Goal: Task Accomplishment & Management: Manage account settings

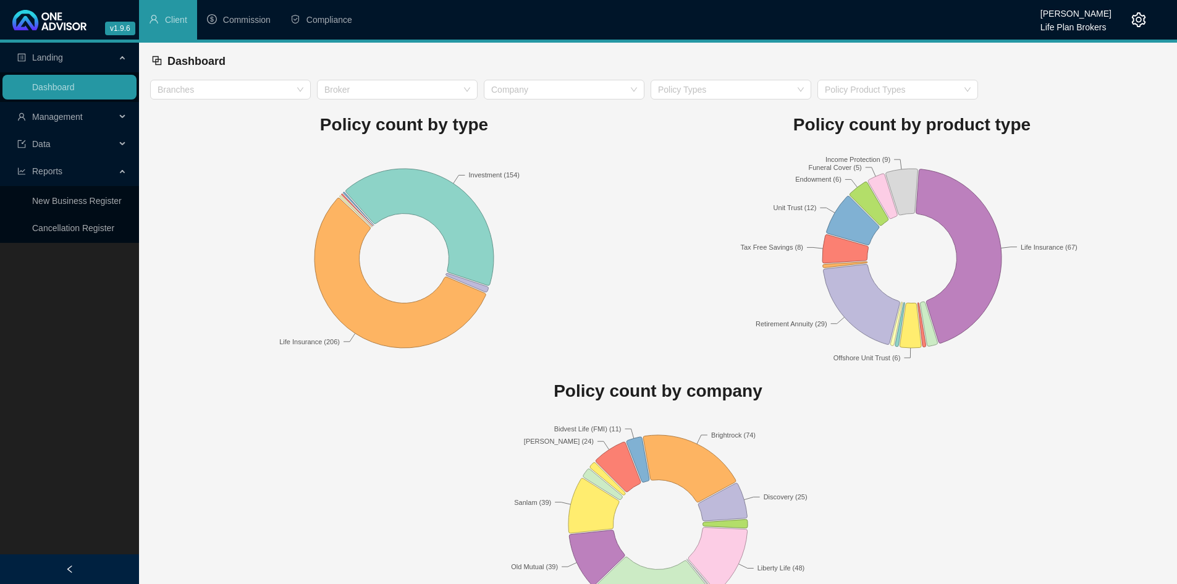
click at [119, 119] on div "Management" at bounding box center [69, 116] width 134 height 25
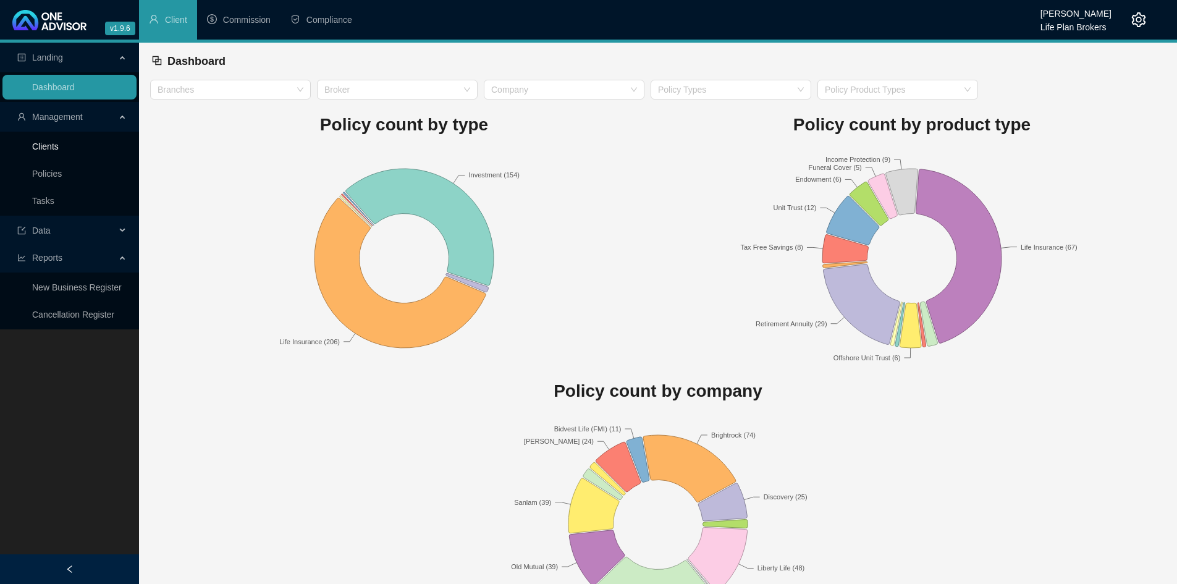
click at [59, 151] on link "Clients" at bounding box center [45, 146] width 27 height 10
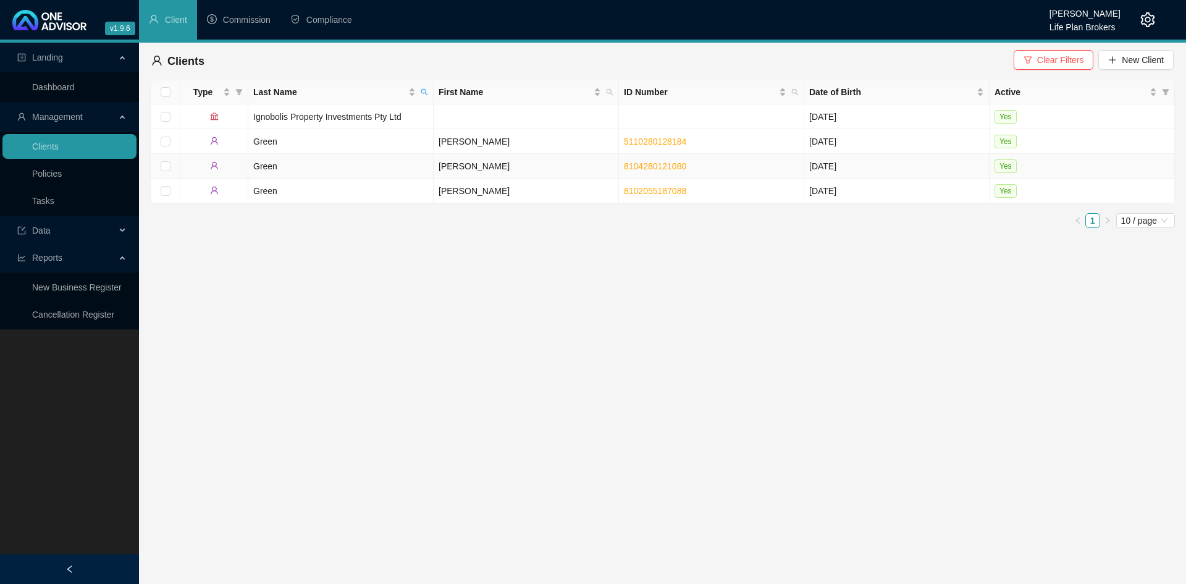
click at [349, 162] on td "Green" at bounding box center [340, 166] width 185 height 25
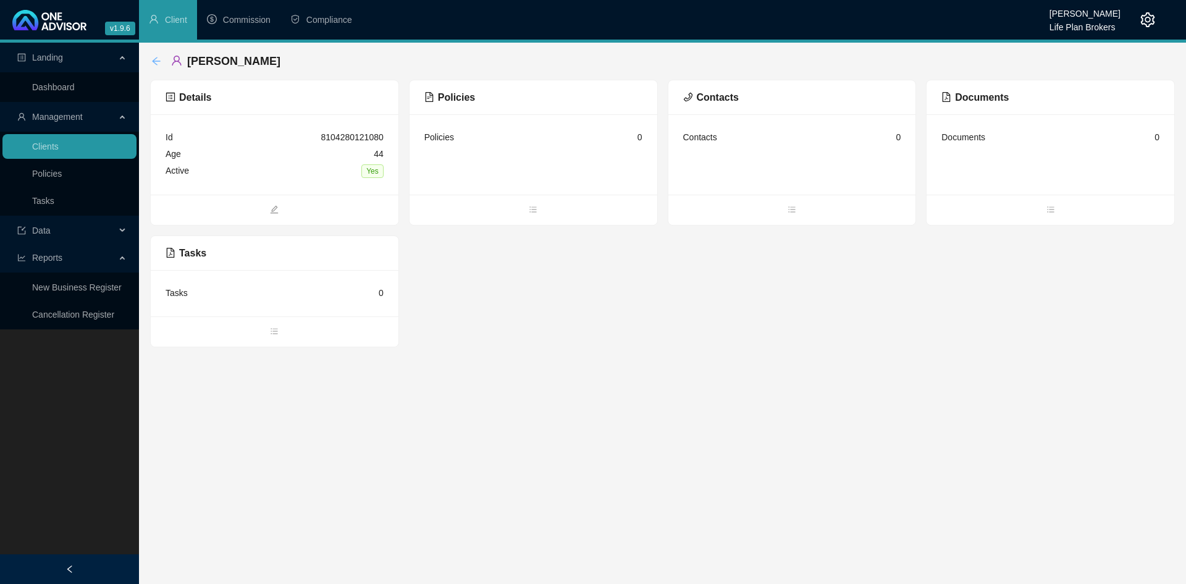
click at [154, 59] on icon "arrow-left" at bounding box center [156, 61] width 10 height 10
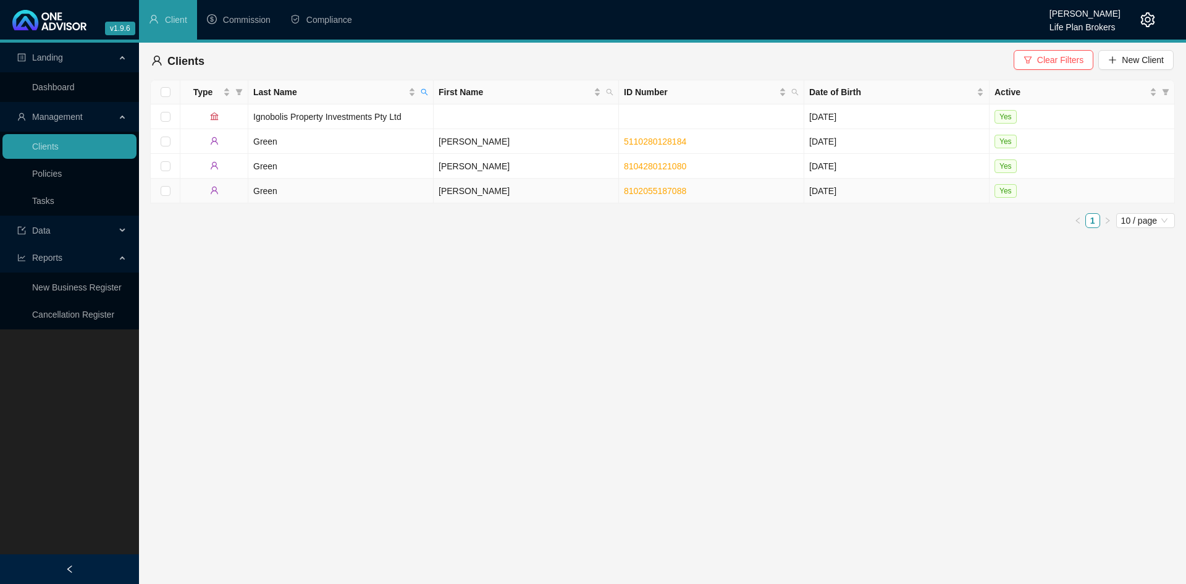
click at [342, 192] on td "Green" at bounding box center [340, 191] width 185 height 25
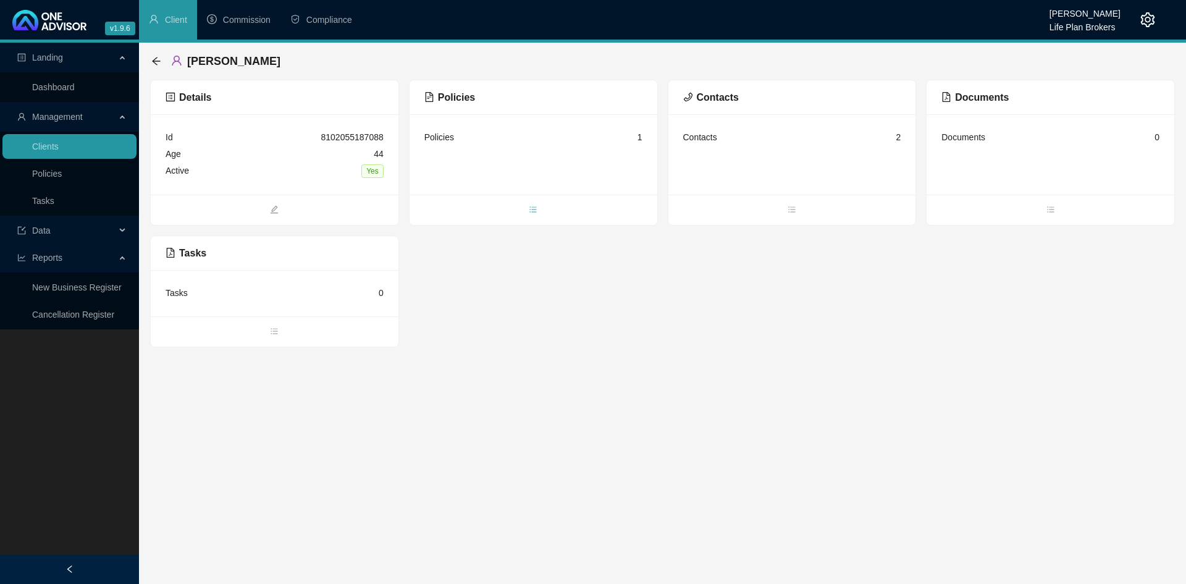
click at [528, 214] on span "bars" at bounding box center [534, 211] width 248 height 14
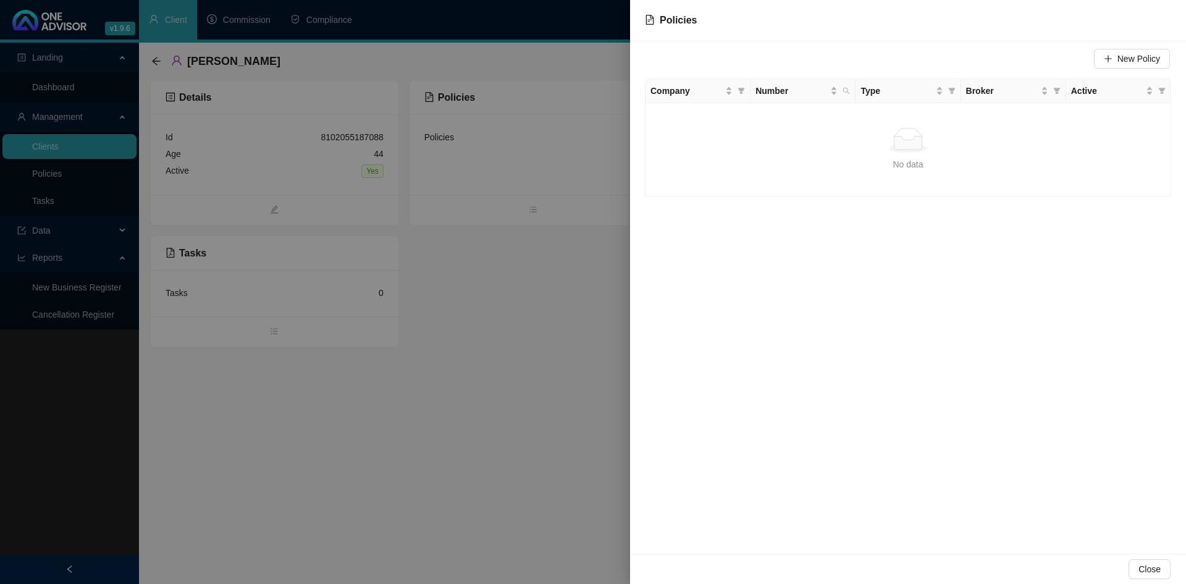
click at [533, 318] on div at bounding box center [593, 292] width 1186 height 584
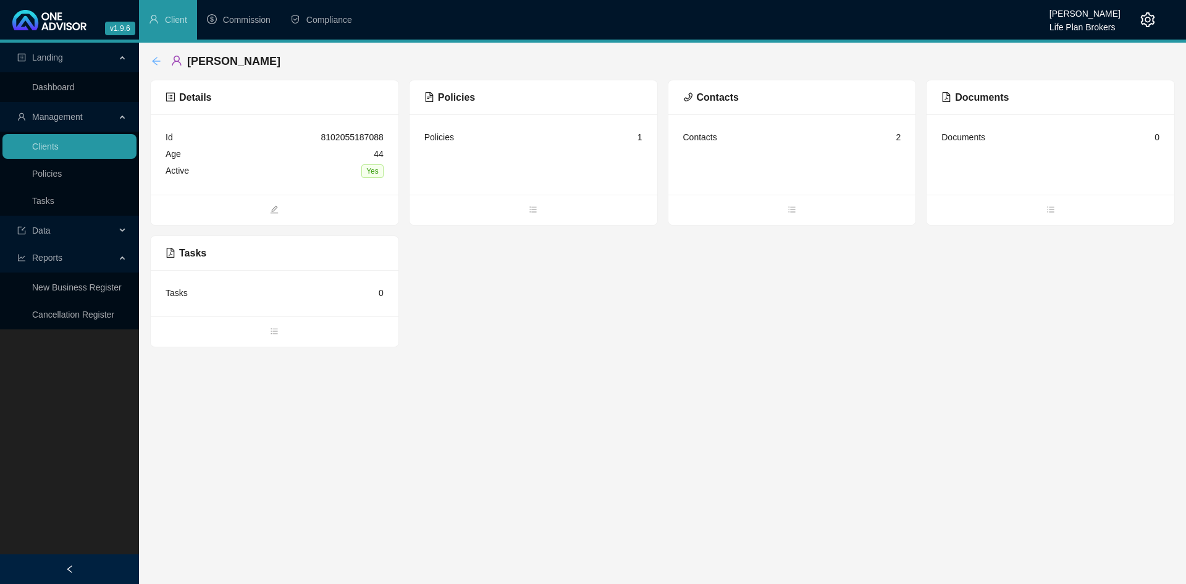
click at [159, 65] on icon "arrow-left" at bounding box center [156, 61] width 10 height 10
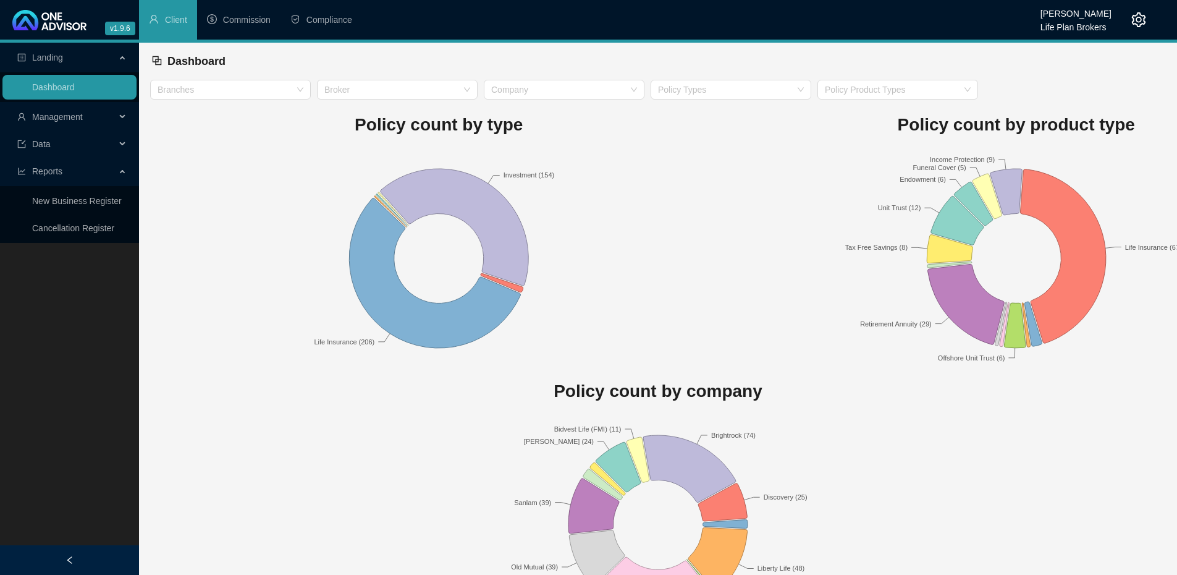
click at [117, 115] on div "Management" at bounding box center [69, 116] width 134 height 25
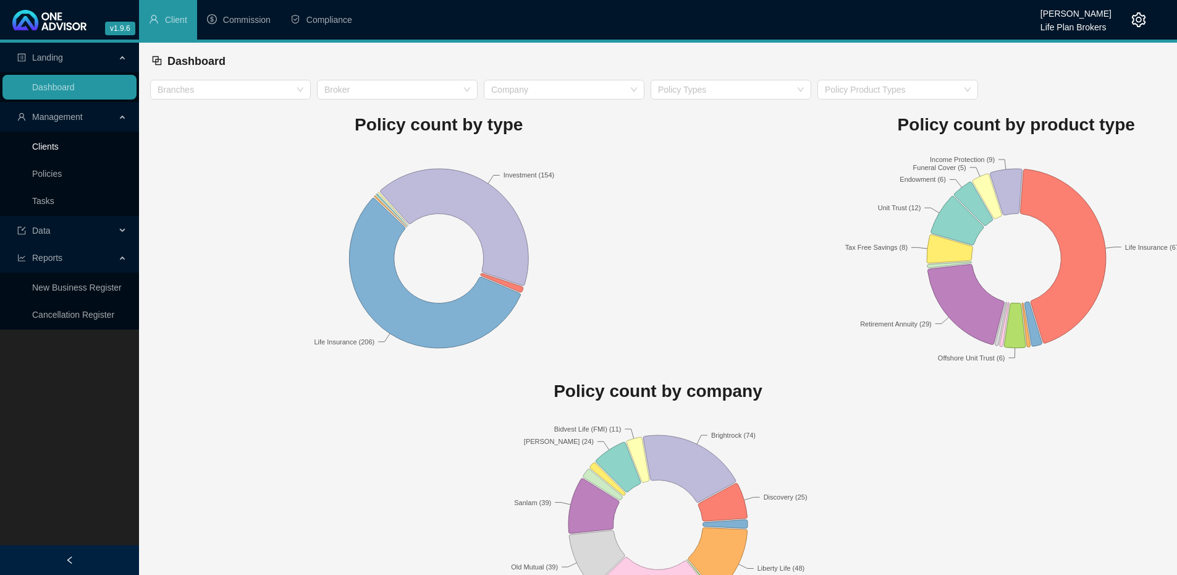
click at [59, 151] on link "Clients" at bounding box center [45, 146] width 27 height 10
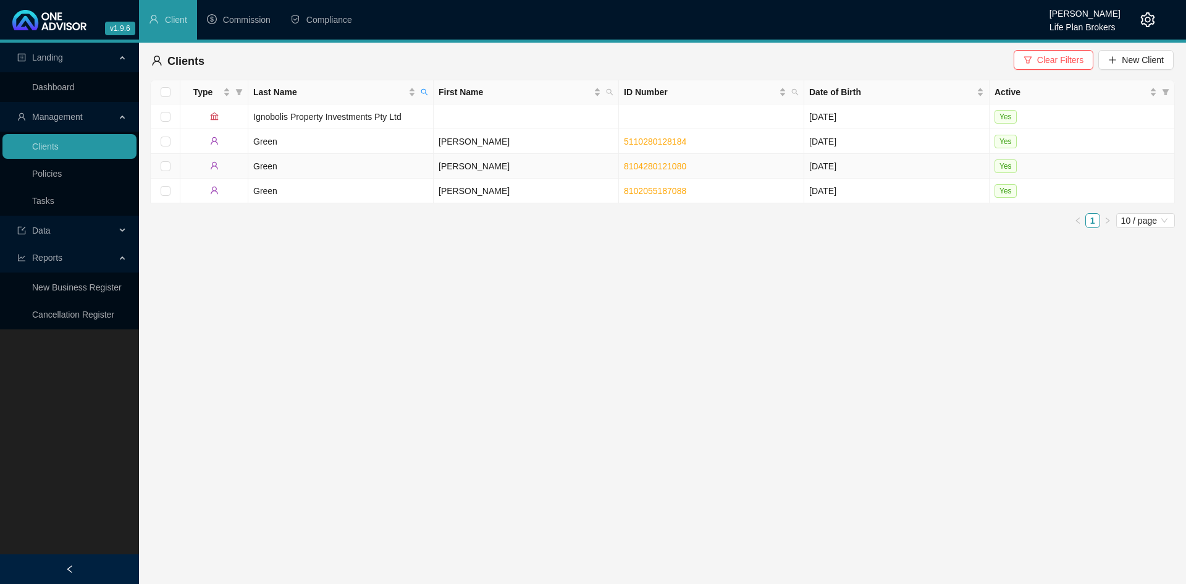
click at [389, 171] on td "Green" at bounding box center [340, 166] width 185 height 25
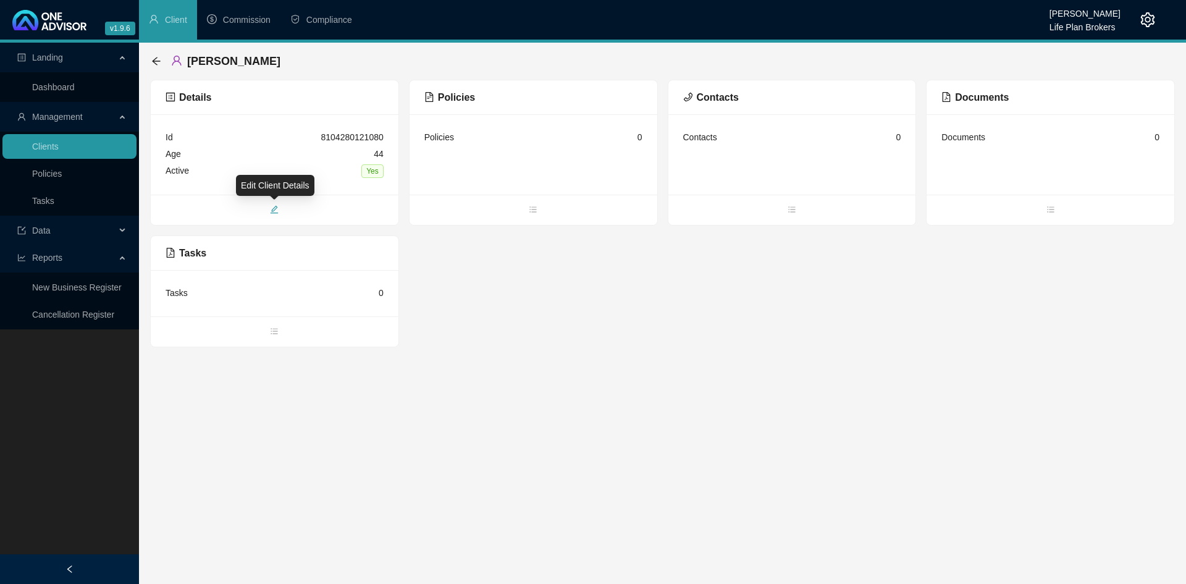
click at [276, 208] on icon "edit" at bounding box center [275, 210] width 8 height 8
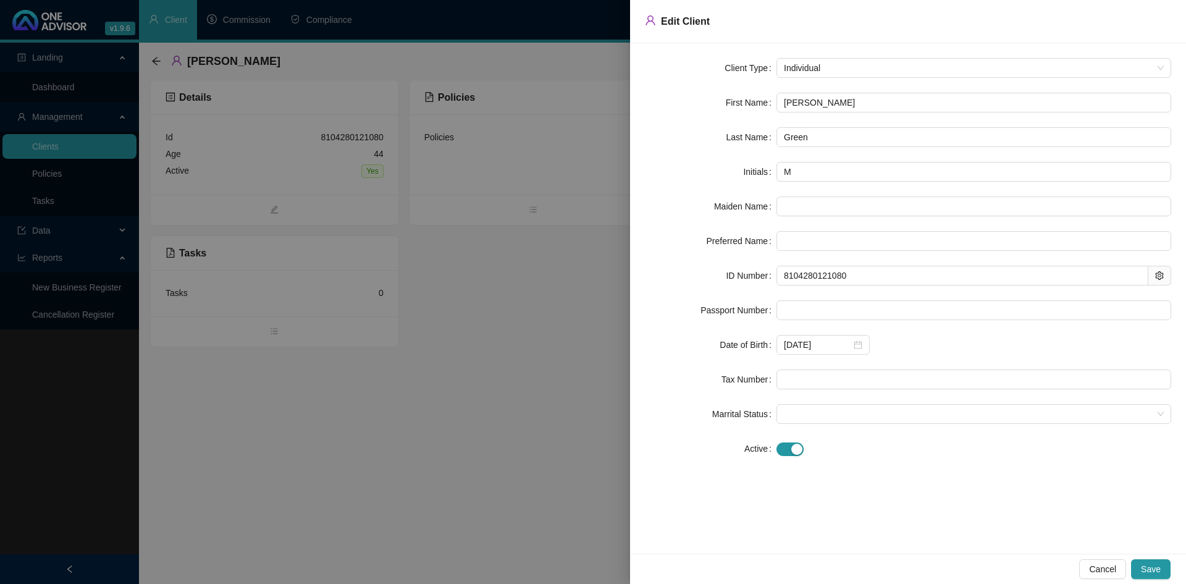
click at [414, 510] on div at bounding box center [593, 292] width 1186 height 584
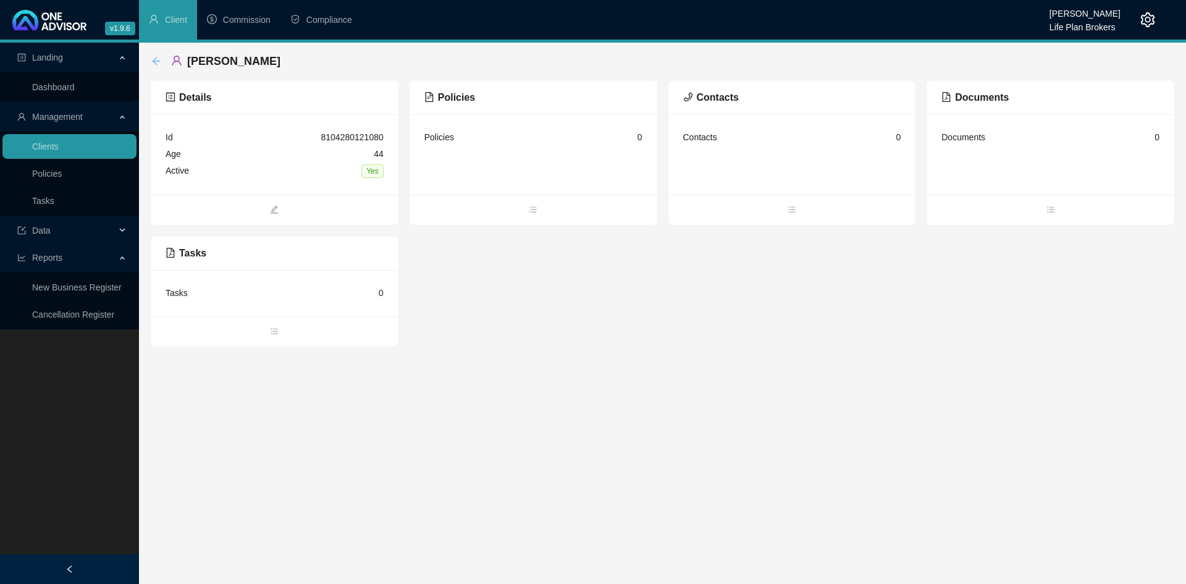
click at [153, 59] on icon "arrow-left" at bounding box center [156, 61] width 10 height 10
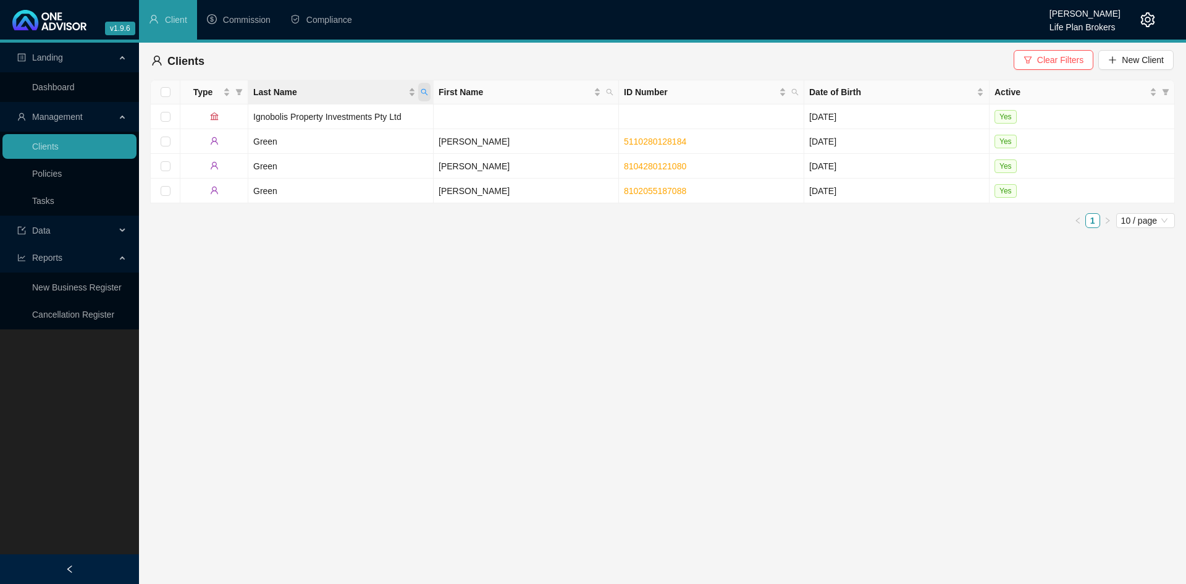
click at [424, 93] on icon "search" at bounding box center [424, 92] width 7 height 7
type input "trippepi"
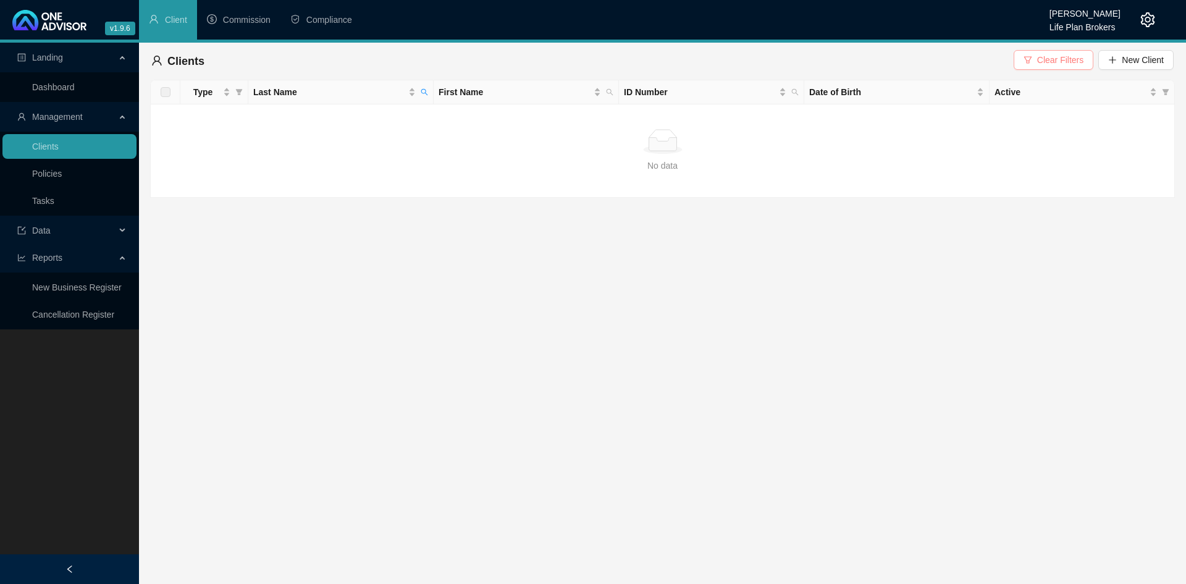
click at [1054, 65] on span "Clear Filters" at bounding box center [1060, 60] width 46 height 14
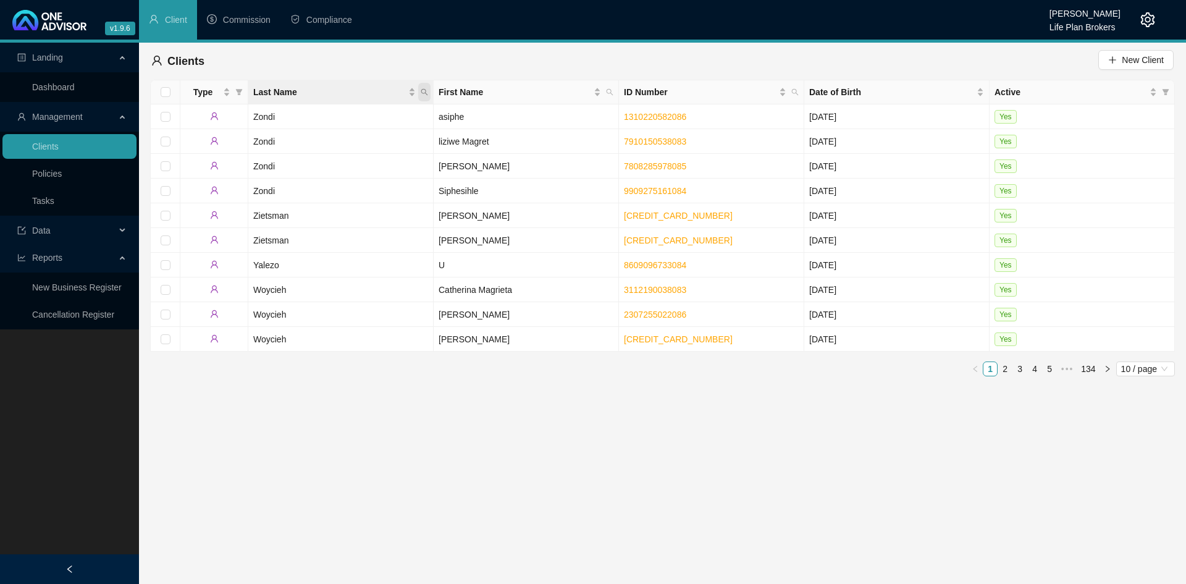
click at [426, 91] on icon "search" at bounding box center [424, 92] width 7 height 7
click at [363, 119] on input "text" at bounding box center [368, 119] width 116 height 20
type input "[PERSON_NAME]"
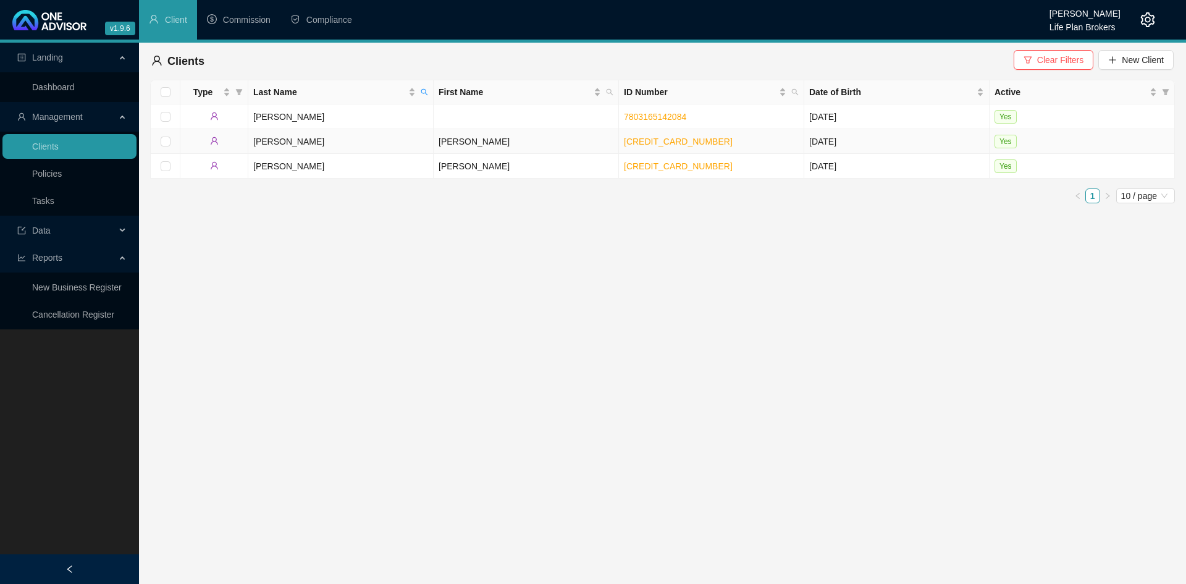
click at [451, 142] on td "[PERSON_NAME]" at bounding box center [526, 141] width 185 height 25
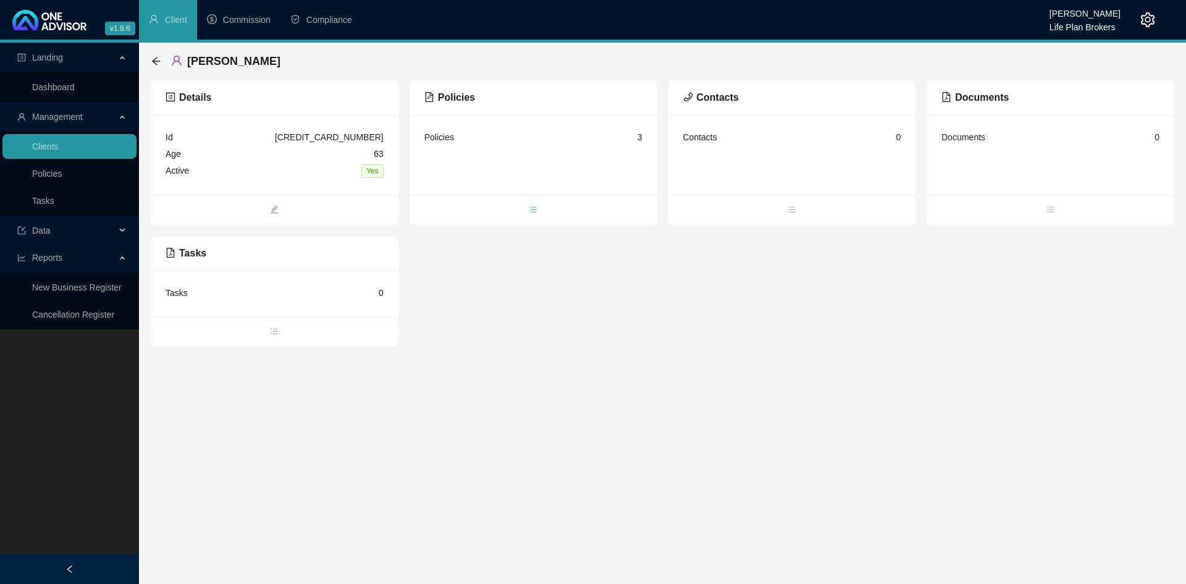
click at [531, 211] on icon "bars" at bounding box center [533, 209] width 9 height 9
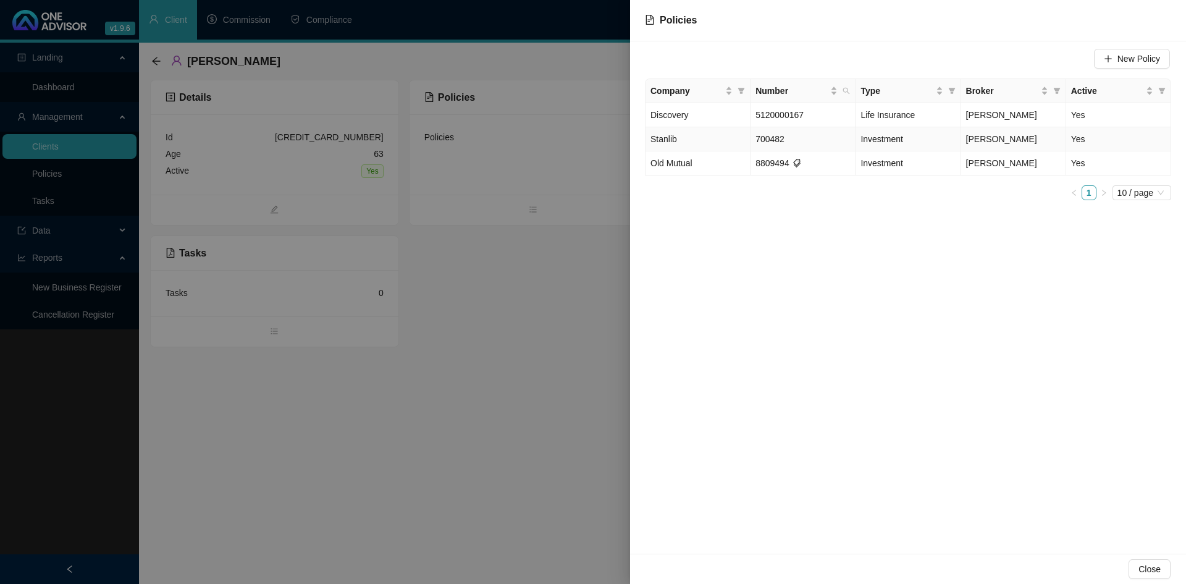
click at [802, 143] on td "700482" at bounding box center [803, 139] width 105 height 24
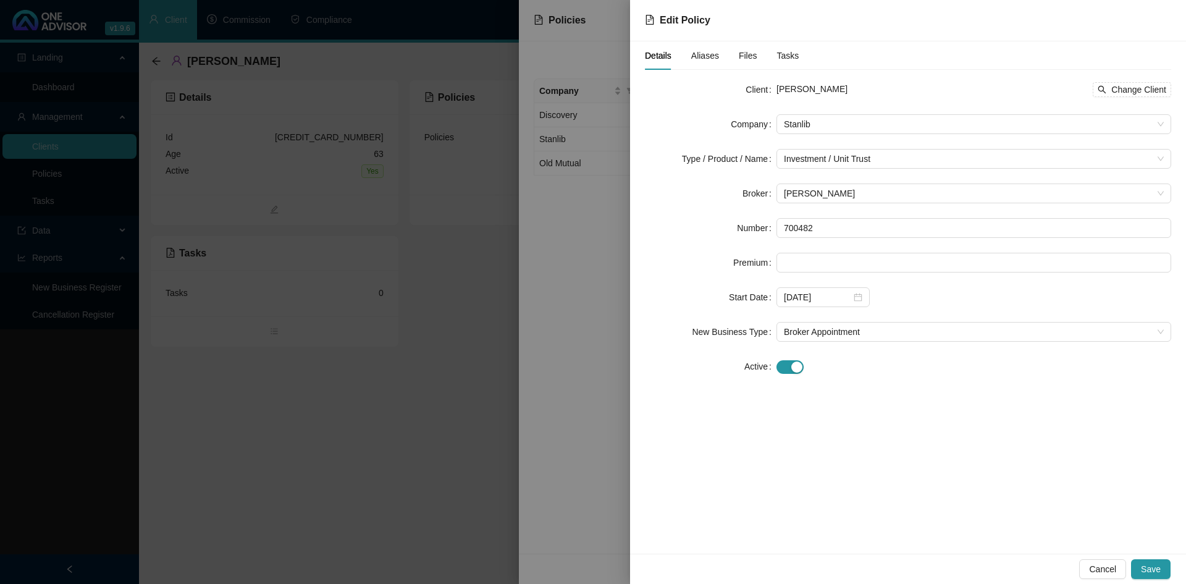
click at [391, 486] on div at bounding box center [593, 292] width 1186 height 584
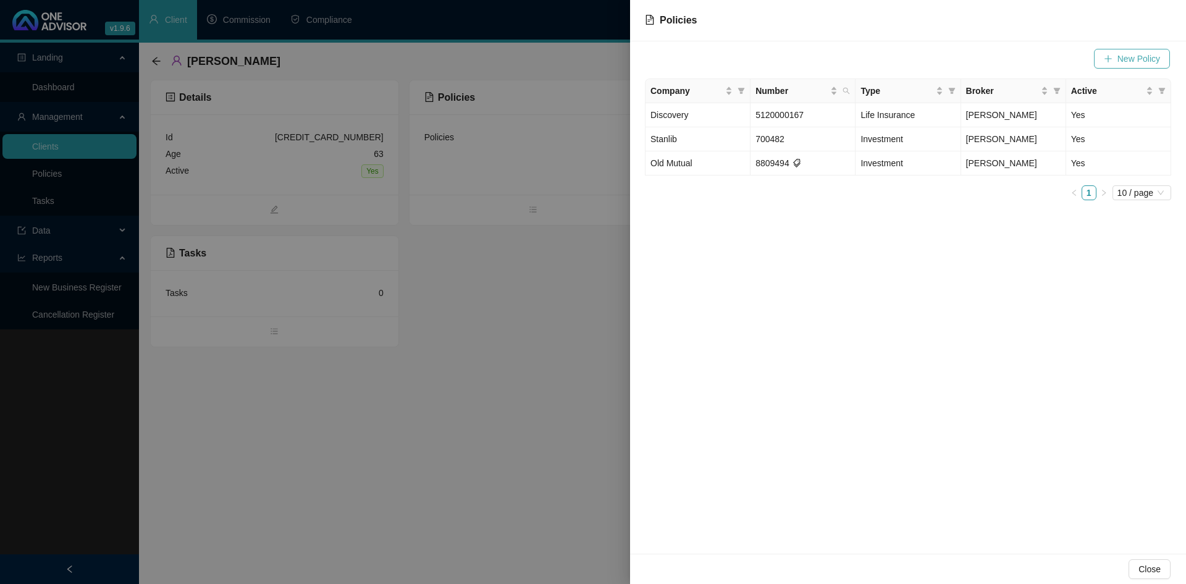
click at [1120, 59] on span "New Policy" at bounding box center [1139, 59] width 43 height 14
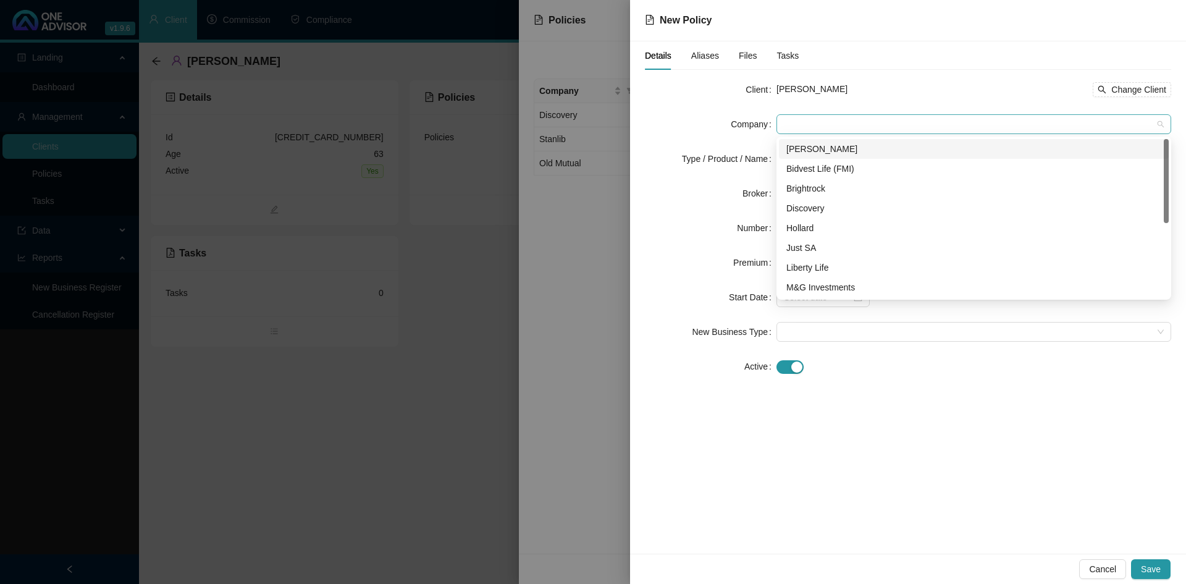
click at [791, 127] on span at bounding box center [974, 124] width 380 height 19
click at [803, 272] on div "Stanlib" at bounding box center [973, 268] width 375 height 14
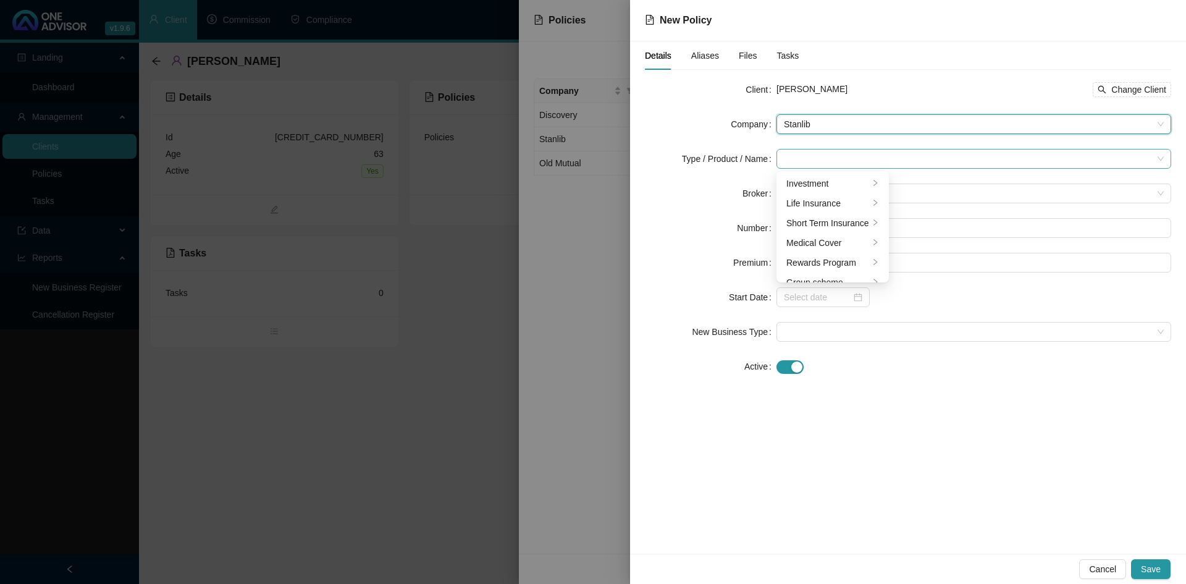
click at [783, 154] on div at bounding box center [974, 159] width 395 height 20
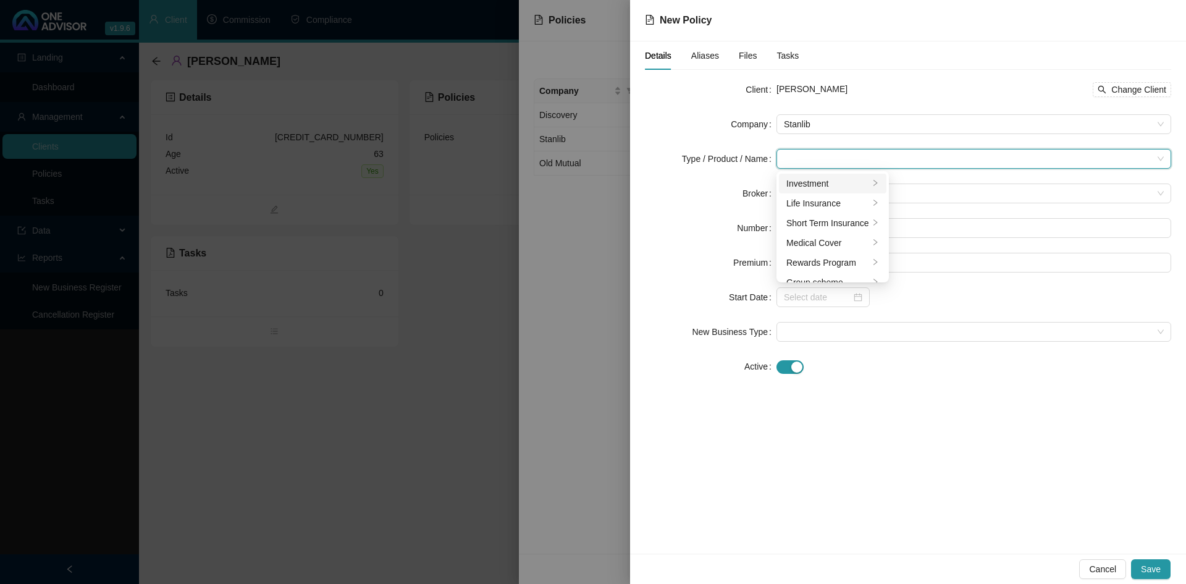
click at [875, 180] on icon "right" at bounding box center [875, 182] width 7 height 7
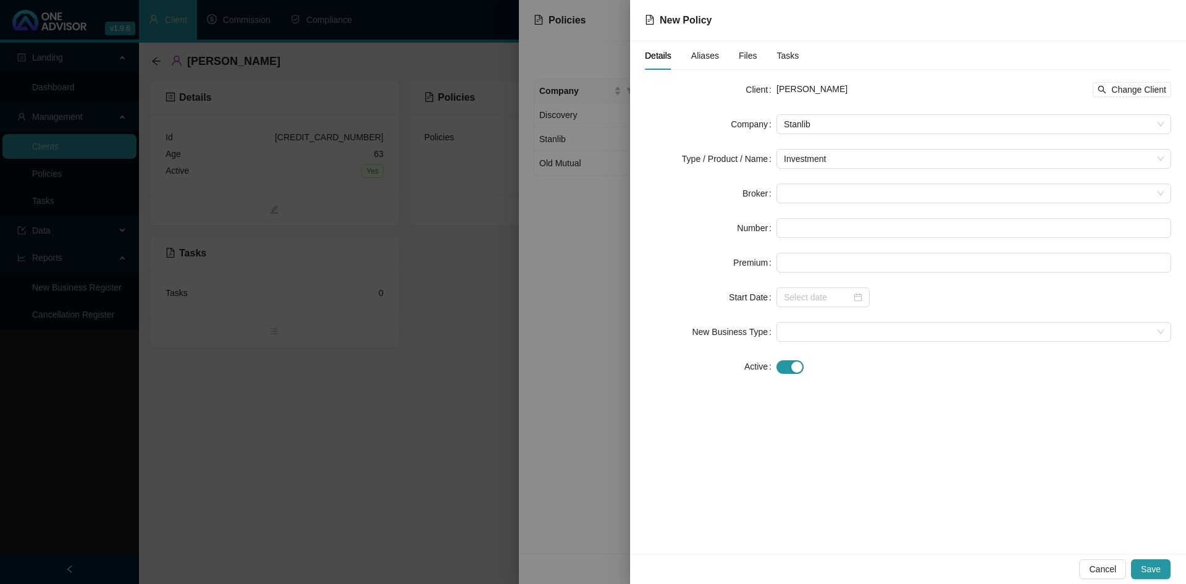
click at [576, 466] on div at bounding box center [593, 292] width 1186 height 584
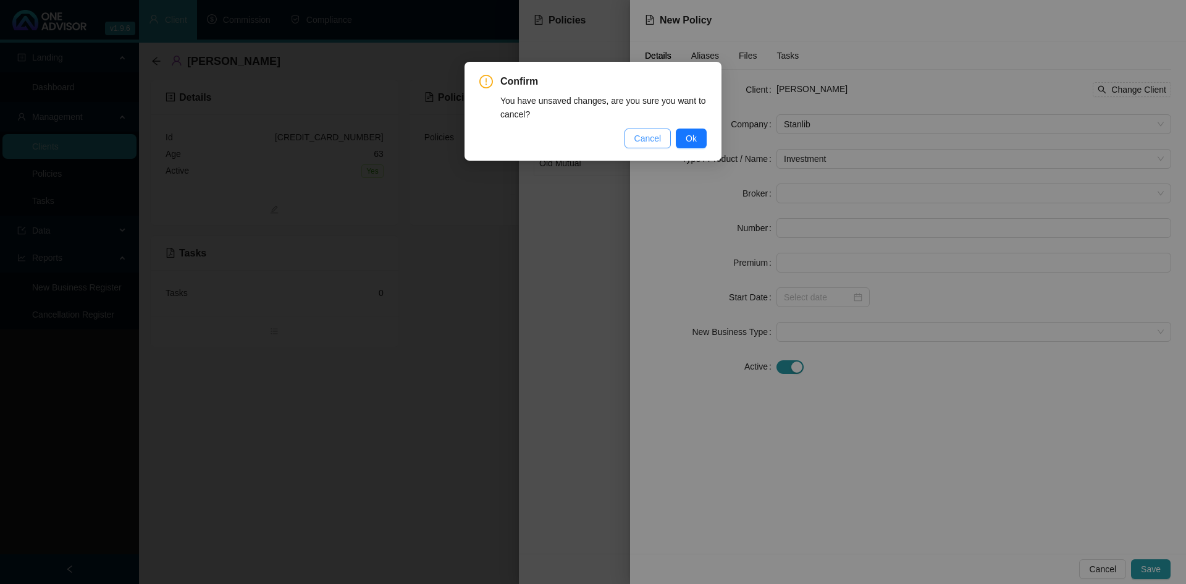
click at [633, 142] on button "Cancel" at bounding box center [648, 139] width 47 height 20
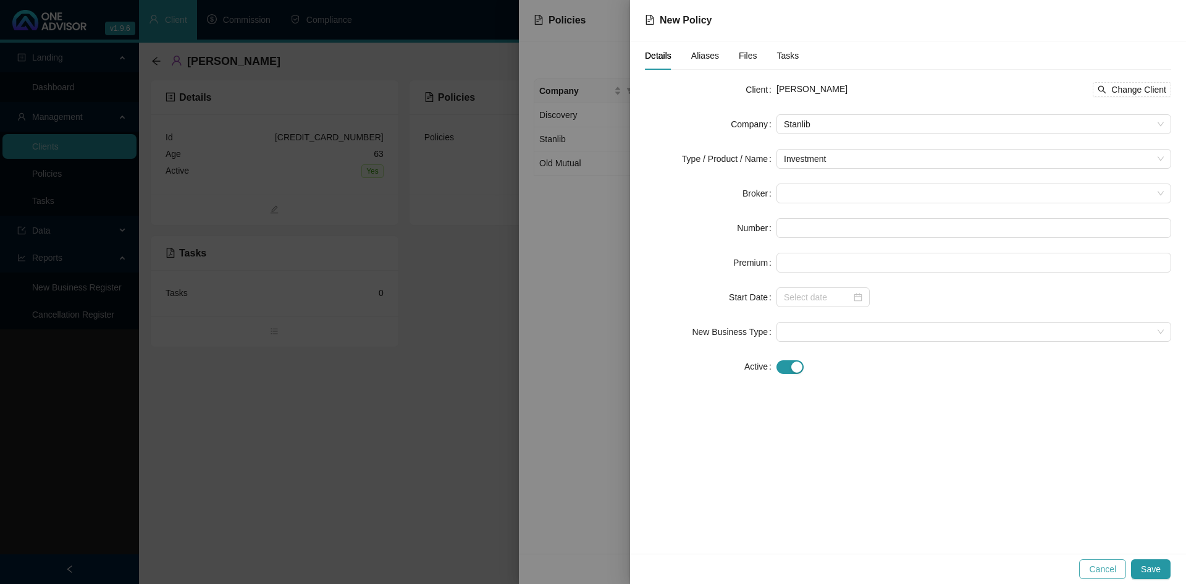
click at [1116, 570] on span "Cancel" at bounding box center [1102, 569] width 27 height 14
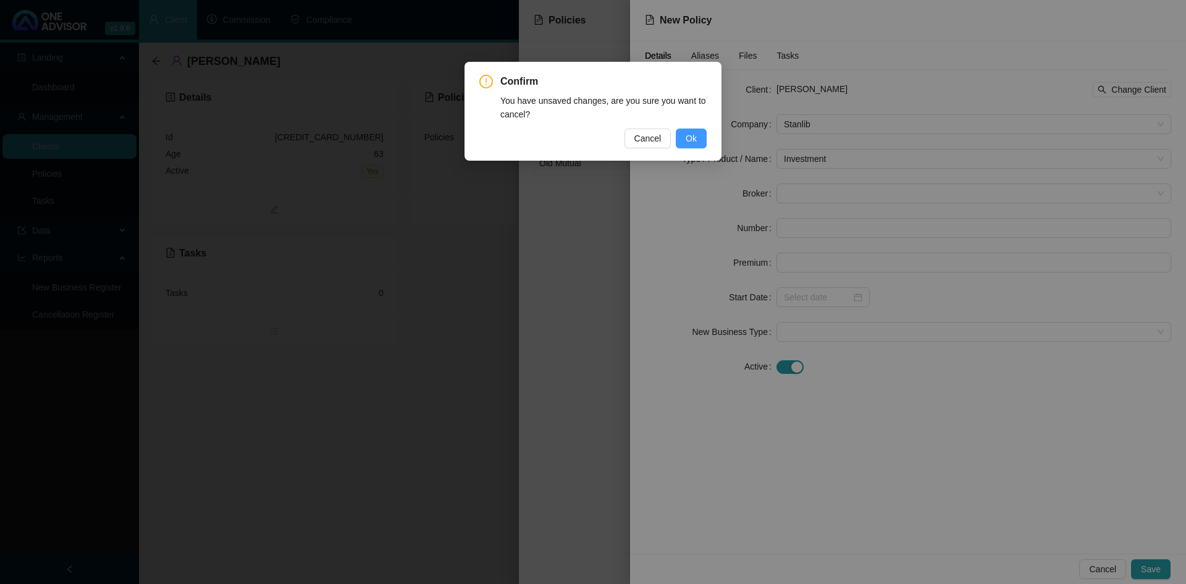
click at [691, 139] on span "Ok" at bounding box center [691, 139] width 11 height 14
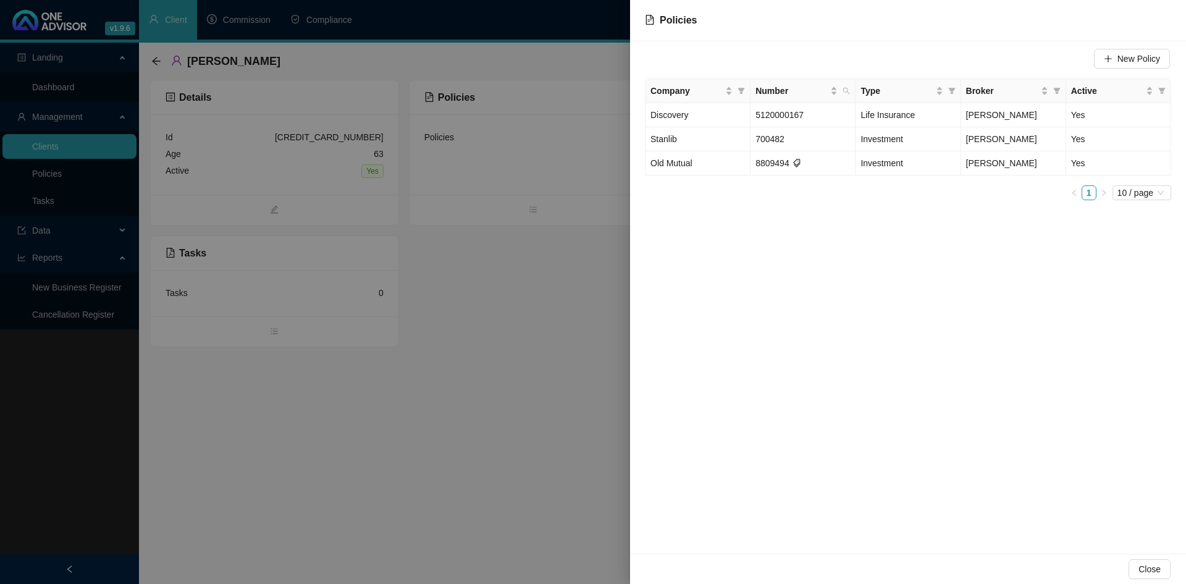
click at [479, 502] on div at bounding box center [593, 292] width 1186 height 584
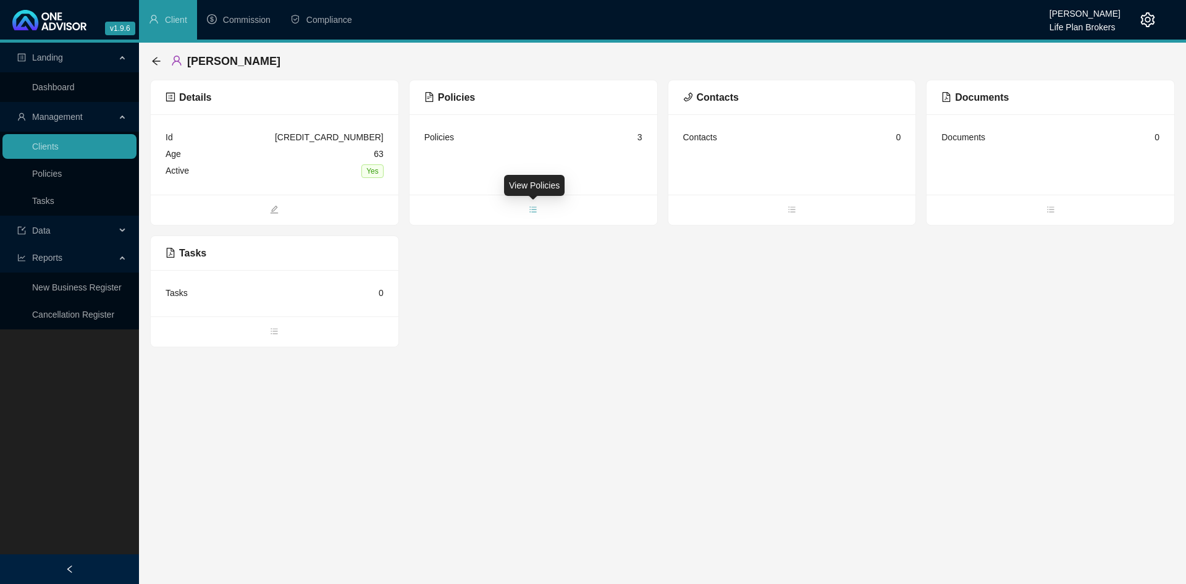
click at [534, 209] on icon "bars" at bounding box center [533, 209] width 7 height 6
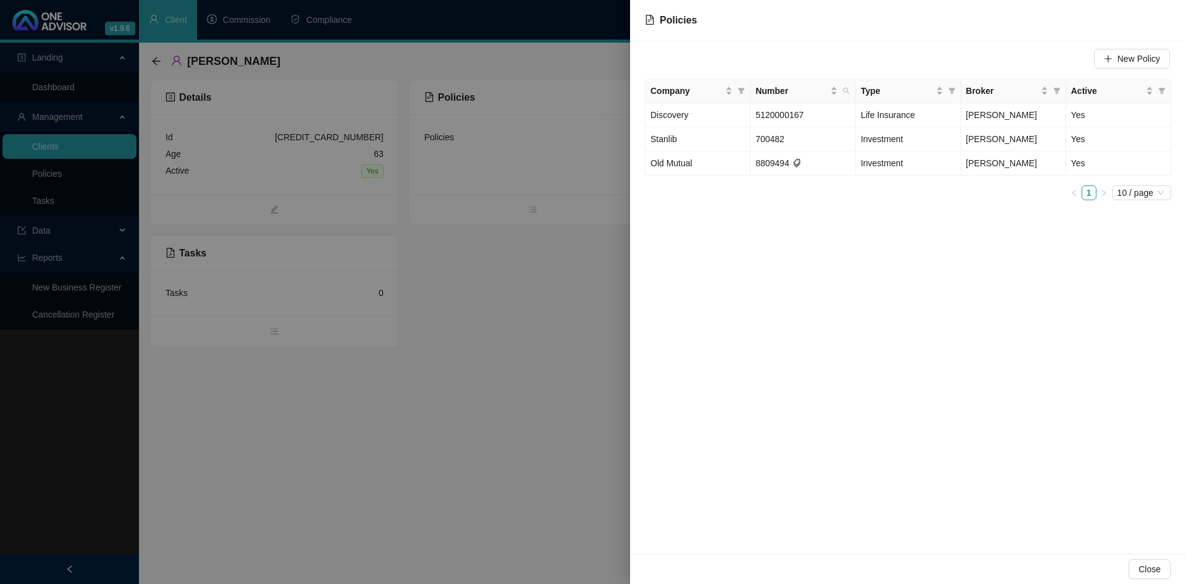
drag, startPoint x: 554, startPoint y: 505, endPoint x: 527, endPoint y: 471, distance: 42.6
click at [554, 503] on div at bounding box center [593, 292] width 1186 height 584
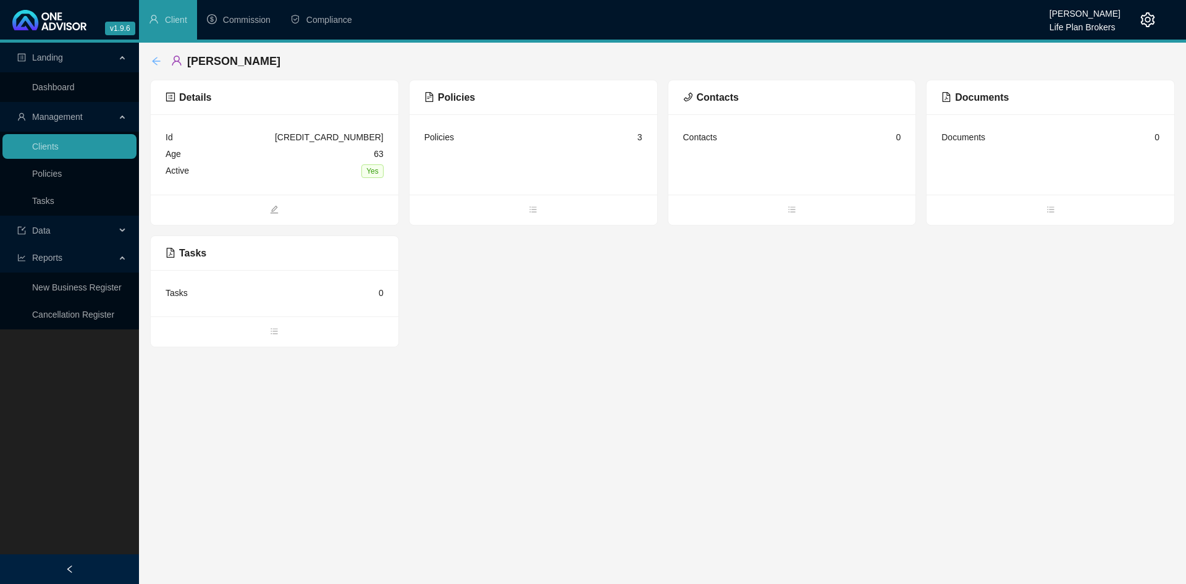
click at [156, 60] on icon "arrow-left" at bounding box center [156, 61] width 10 height 10
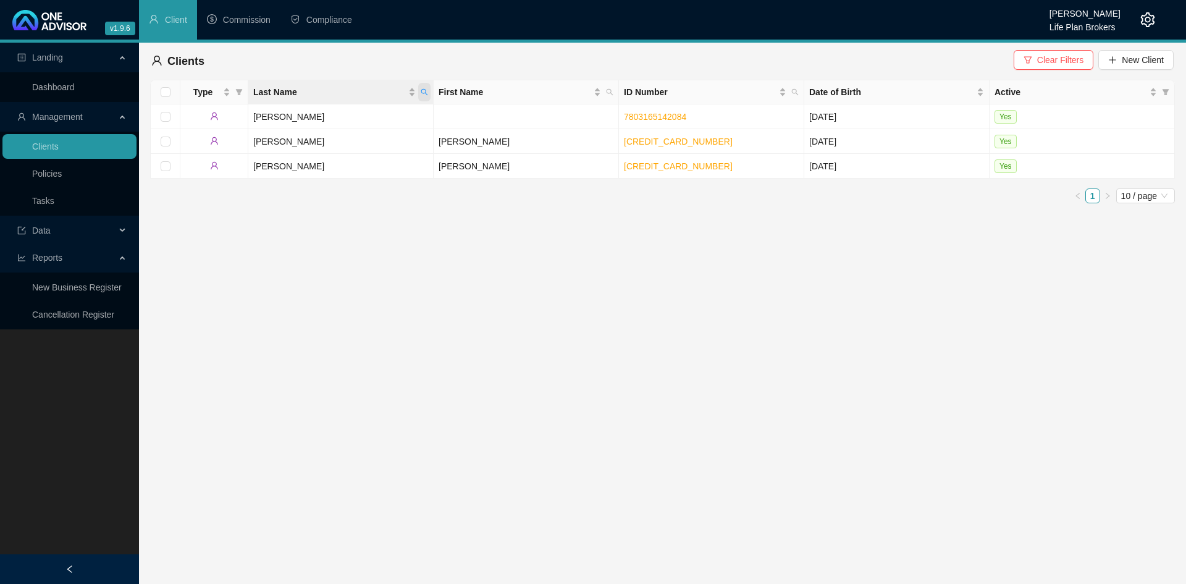
click at [426, 95] on span "Last Name" at bounding box center [424, 92] width 12 height 19
type input "tripepi"
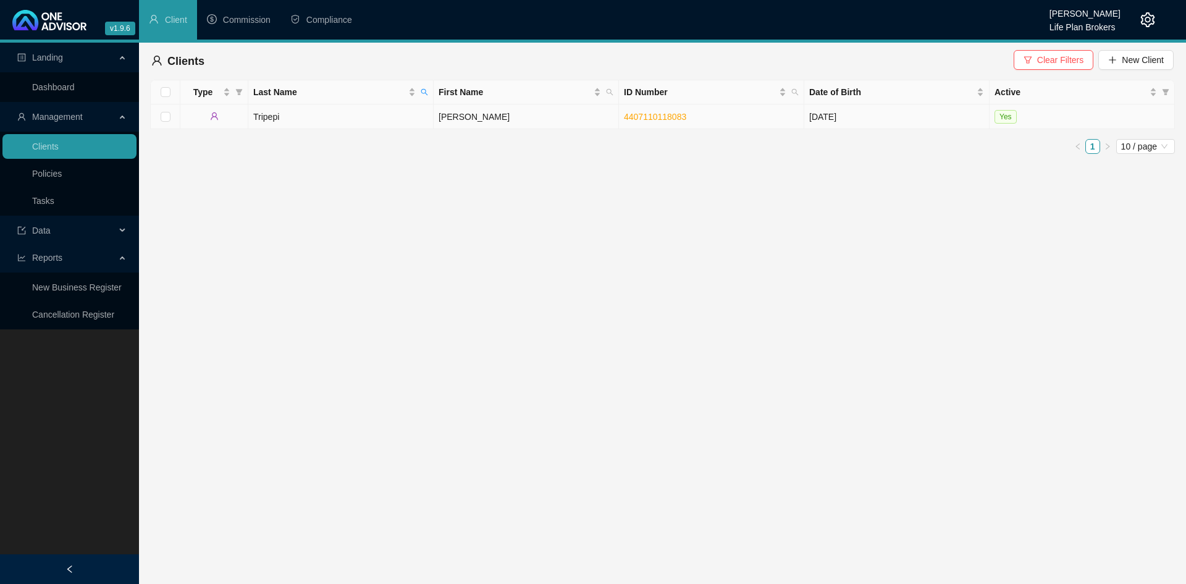
click at [350, 122] on td "Tripepi" at bounding box center [340, 116] width 185 height 25
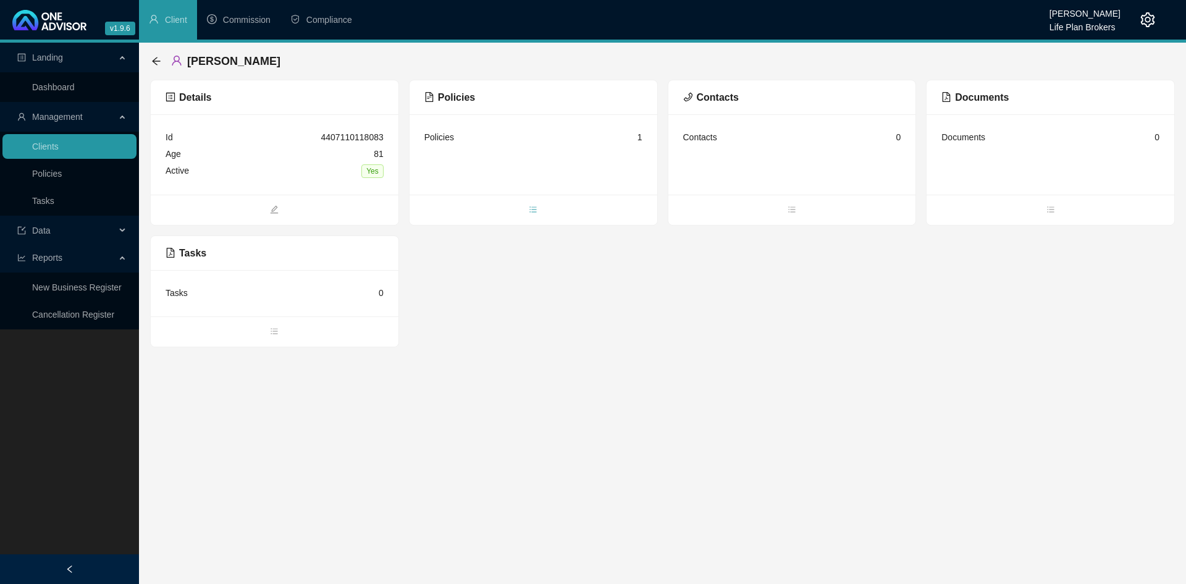
click at [531, 209] on icon "bars" at bounding box center [533, 209] width 9 height 9
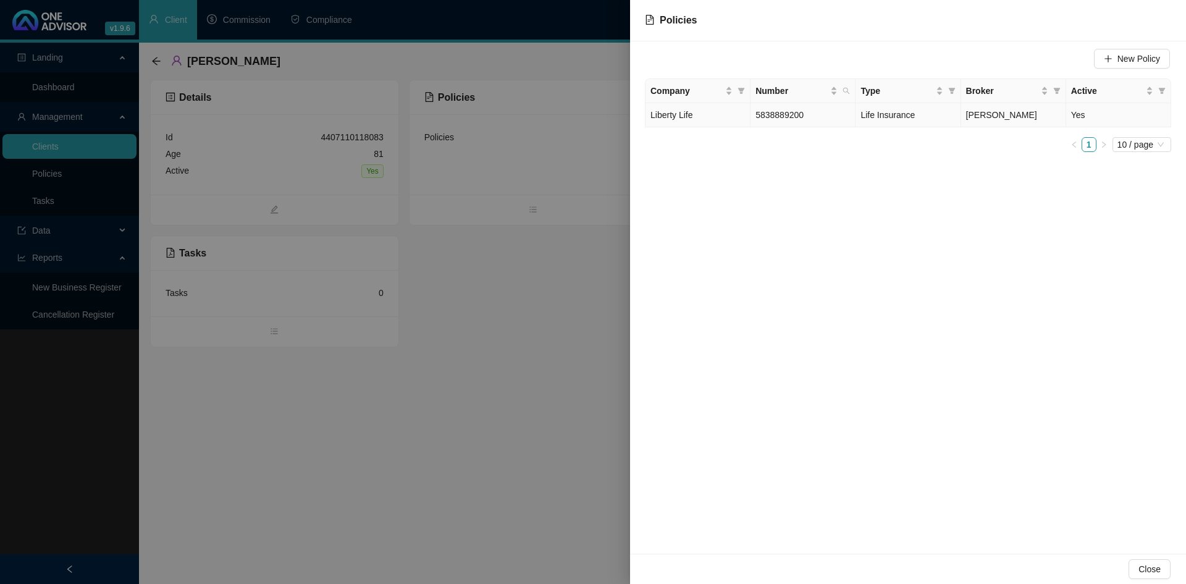
click at [778, 120] on td "5838889200" at bounding box center [803, 115] width 105 height 24
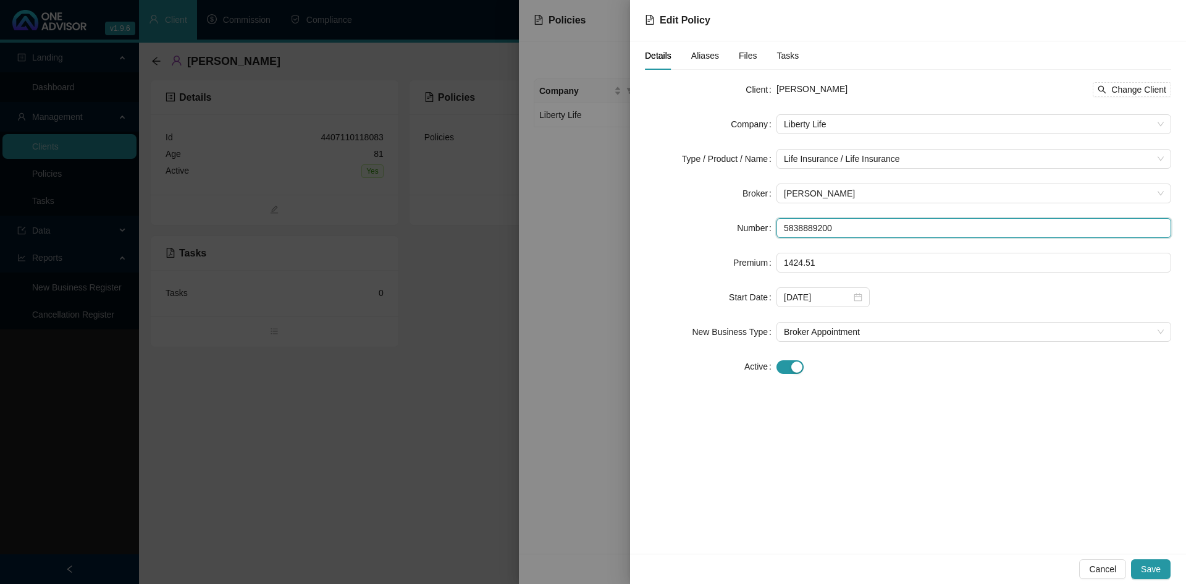
drag, startPoint x: 841, startPoint y: 227, endPoint x: 778, endPoint y: 221, distance: 63.3
click at [778, 229] on input "5838889200" at bounding box center [974, 228] width 395 height 20
paste input "58388889200"
type input "58388889200"
click at [1156, 571] on span "Save" at bounding box center [1151, 569] width 20 height 14
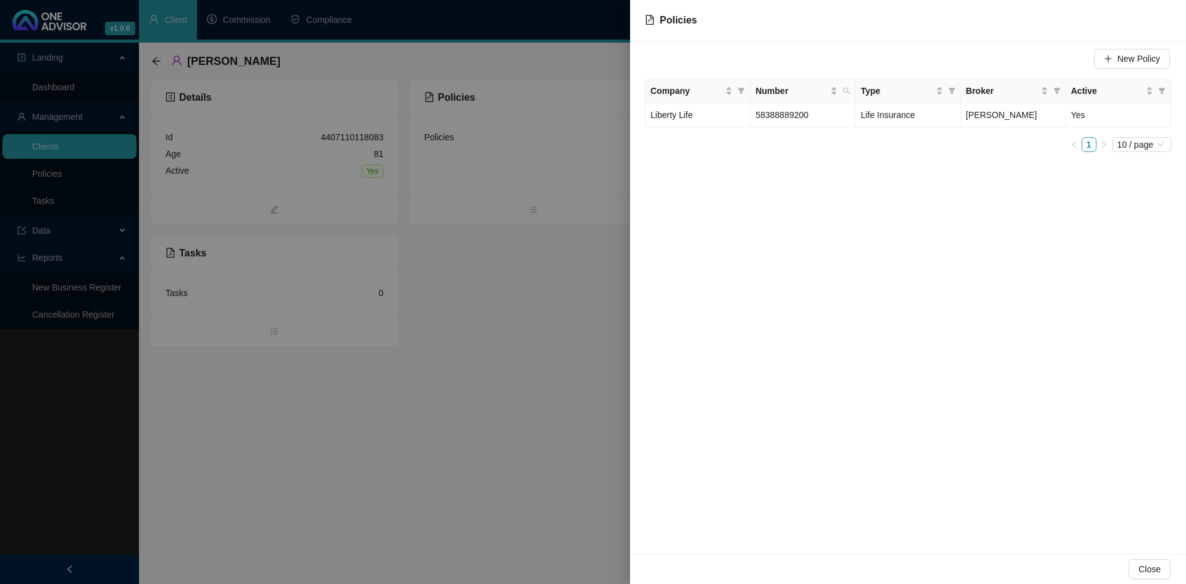
click at [499, 452] on div at bounding box center [593, 292] width 1186 height 584
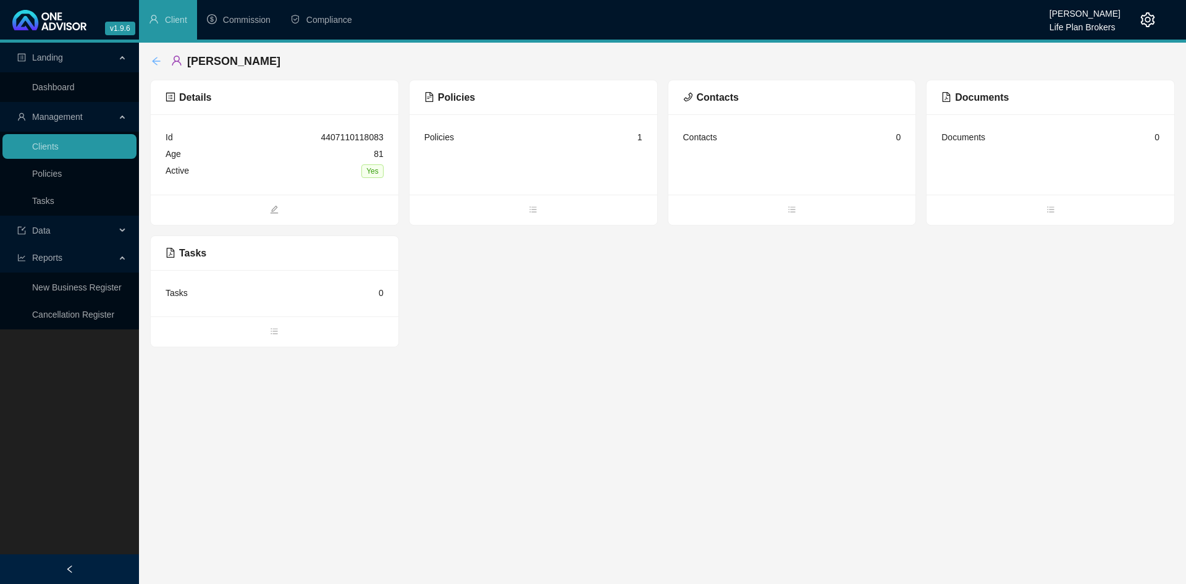
click at [157, 60] on icon "arrow-left" at bounding box center [156, 61] width 10 height 10
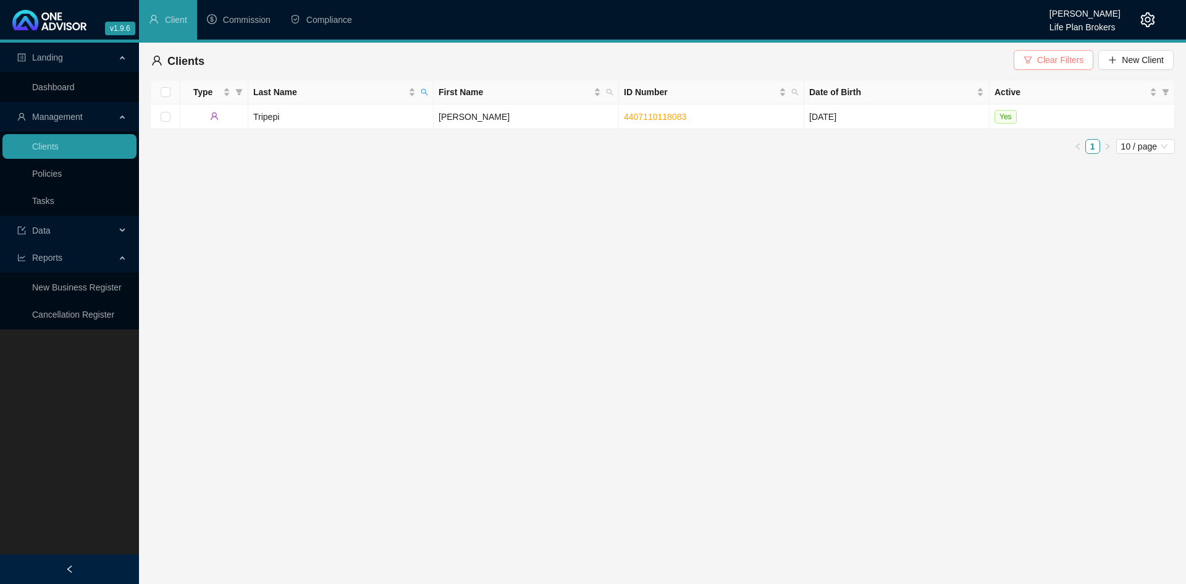
click at [1062, 59] on span "Clear Filters" at bounding box center [1060, 60] width 46 height 14
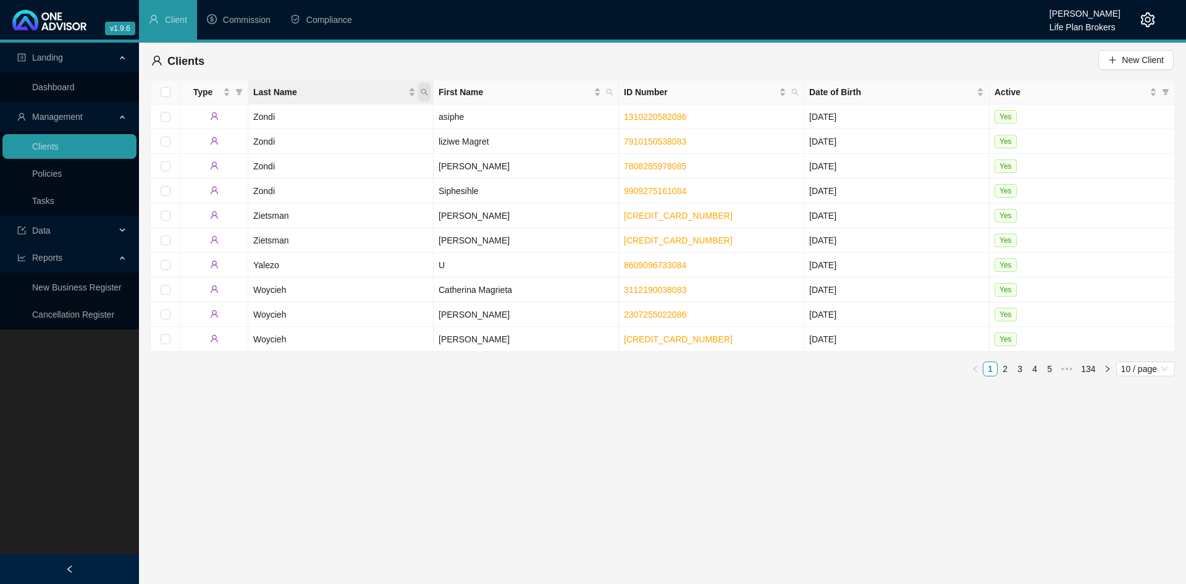
click at [428, 90] on icon "search" at bounding box center [424, 91] width 7 height 7
type input "[PERSON_NAME]"
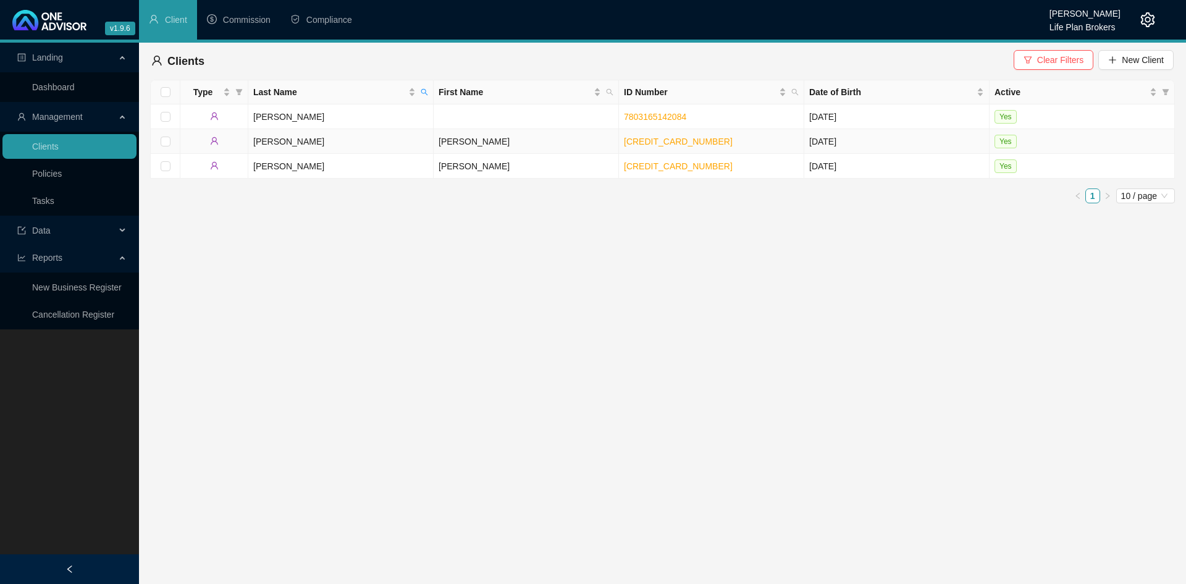
click at [351, 137] on td "[PERSON_NAME]" at bounding box center [340, 141] width 185 height 25
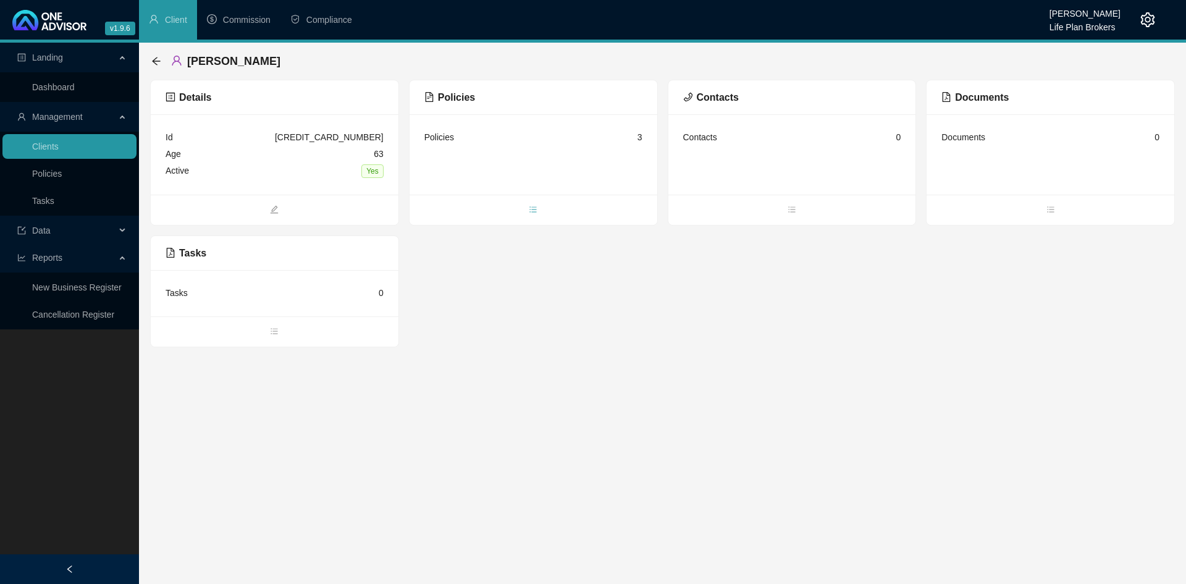
click at [534, 212] on icon "bars" at bounding box center [533, 209] width 9 height 9
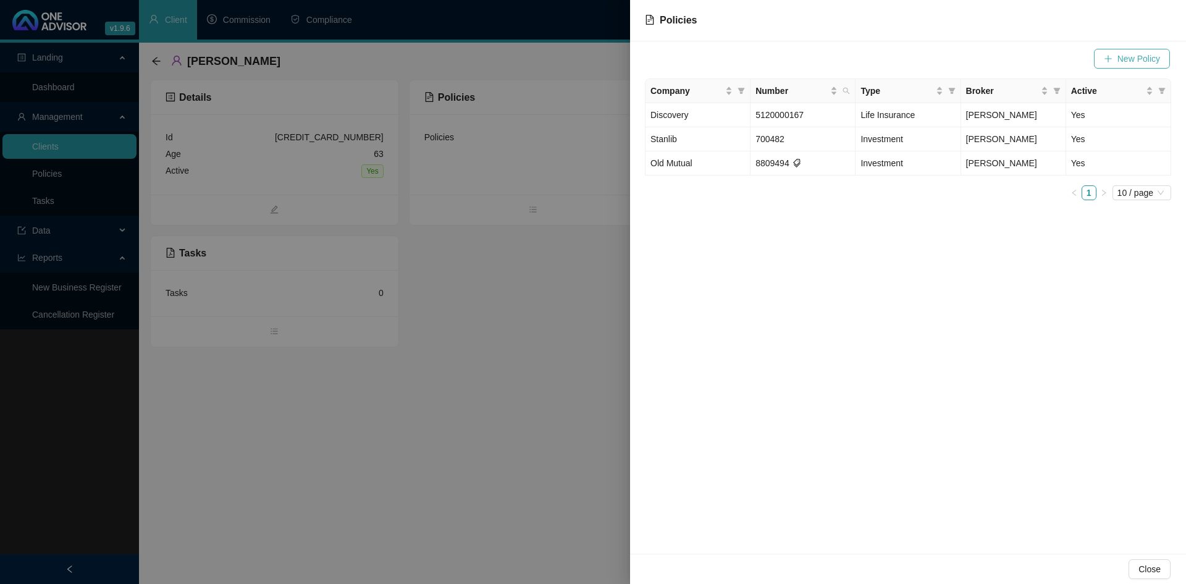
click at [1128, 62] on span "New Policy" at bounding box center [1139, 59] width 43 height 14
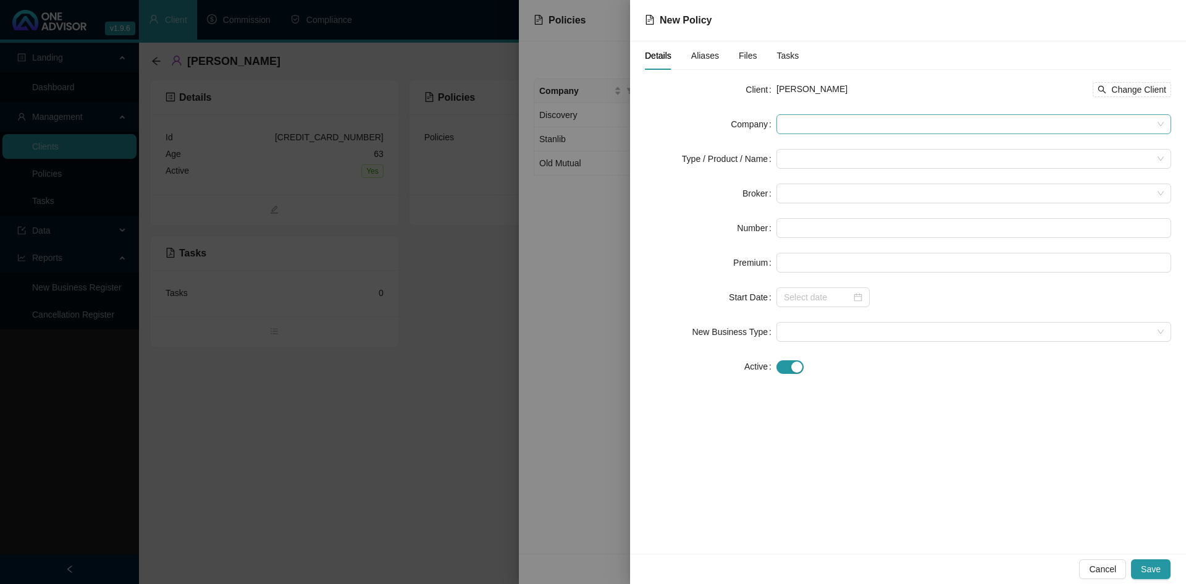
click at [802, 125] on span at bounding box center [974, 124] width 380 height 19
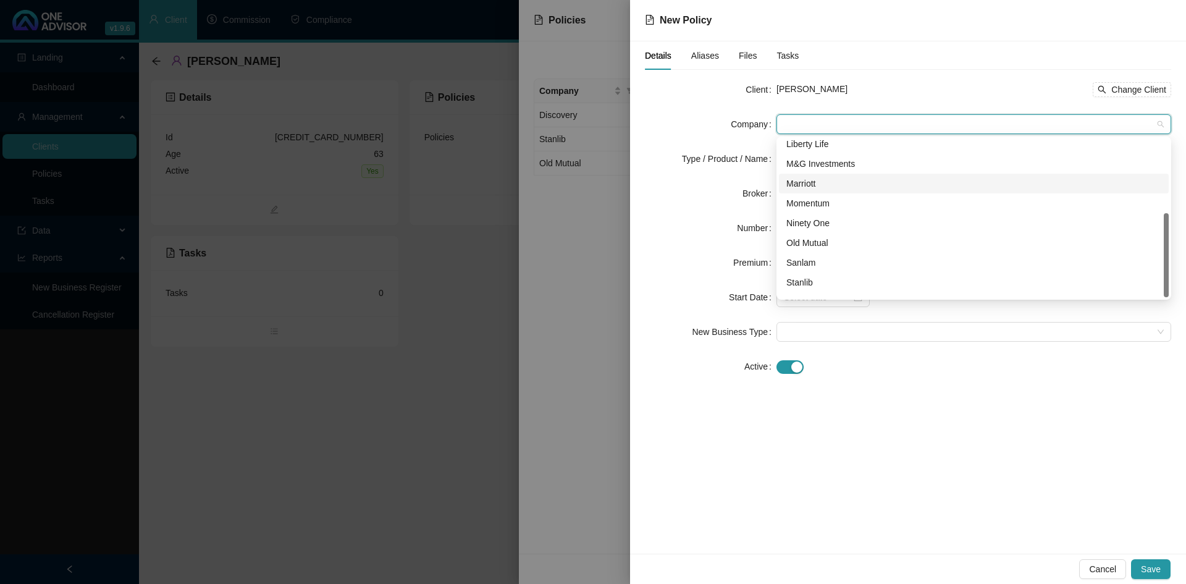
scroll to position [138, 0]
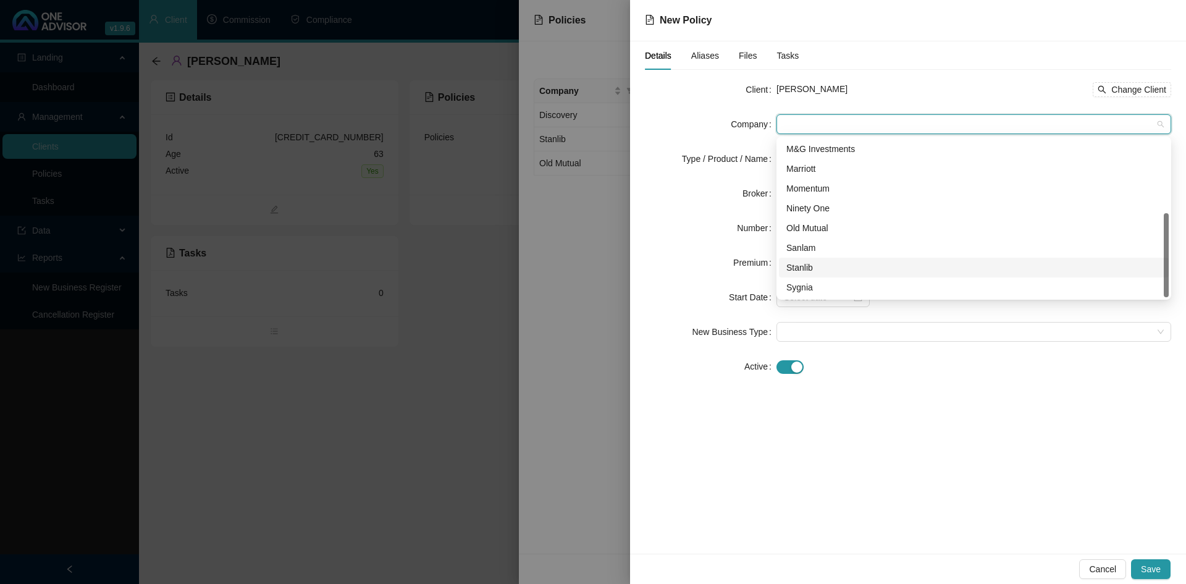
click at [799, 270] on div "Stanlib" at bounding box center [973, 268] width 375 height 14
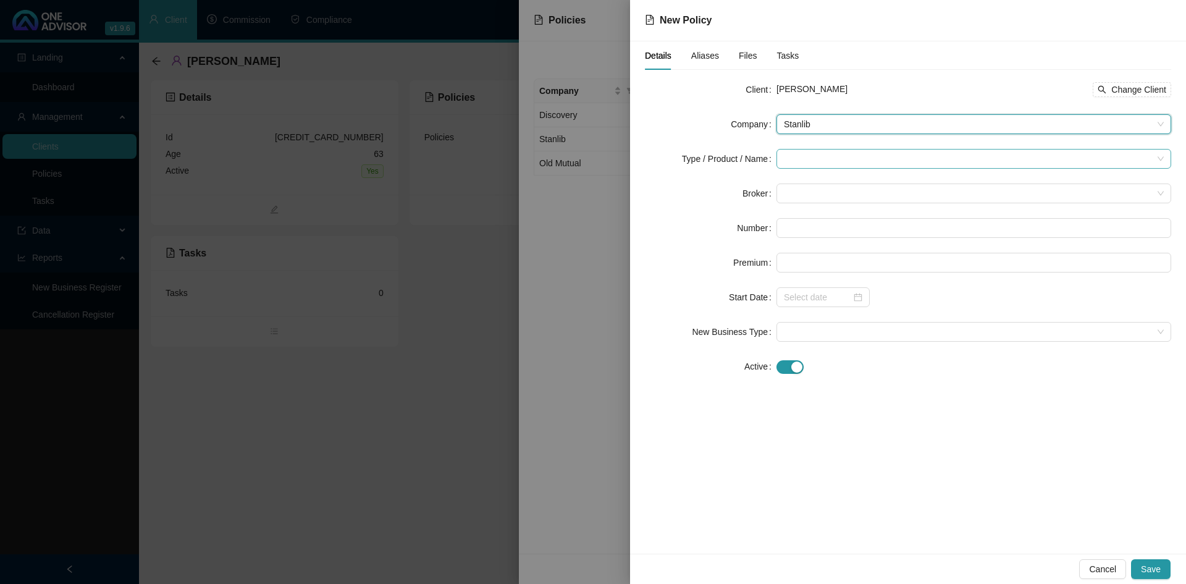
click at [779, 157] on div at bounding box center [974, 159] width 395 height 20
click at [786, 161] on input "search" at bounding box center [968, 159] width 369 height 19
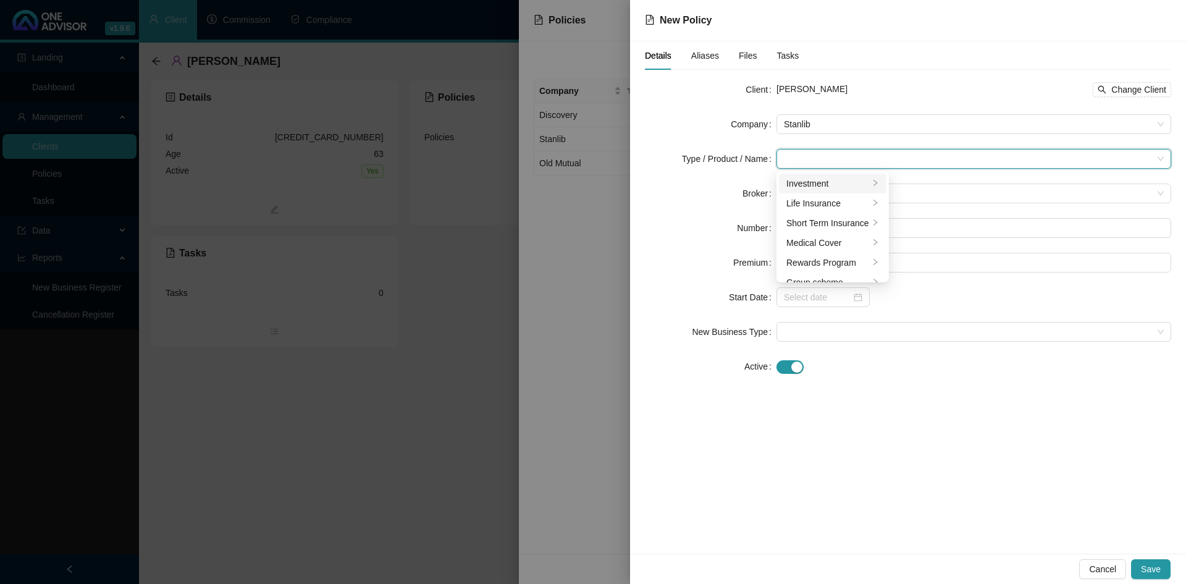
click at [811, 183] on div "Investment" at bounding box center [827, 184] width 83 height 14
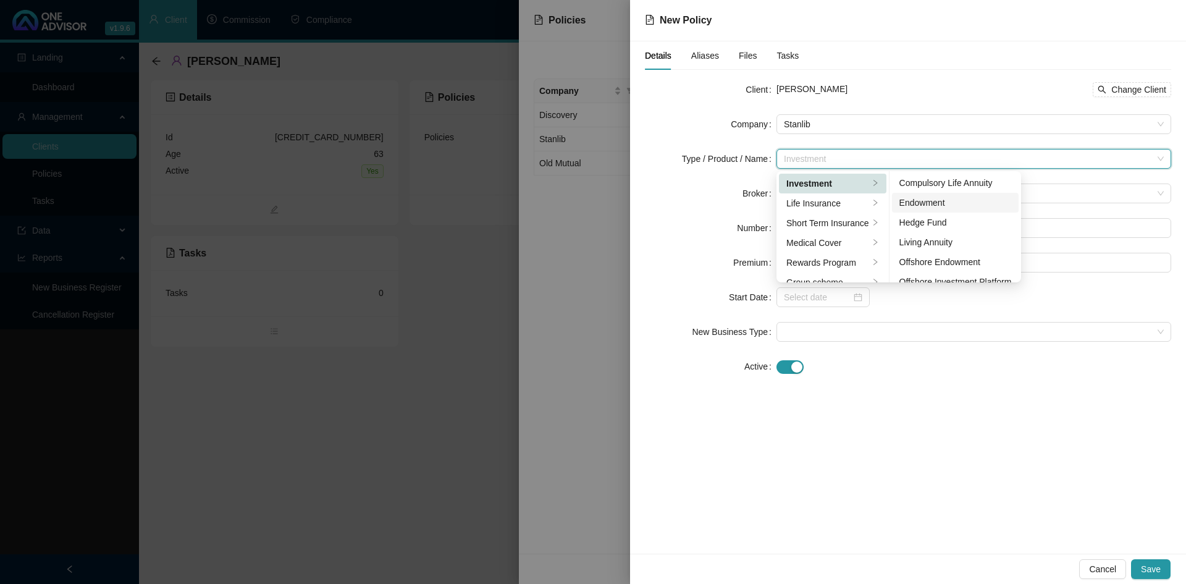
scroll to position [0, 0]
click at [837, 182] on div "Investment" at bounding box center [827, 184] width 83 height 14
click at [866, 497] on div "Details Aliases Files Tasks Client [PERSON_NAME] Change Client Company Stanlib …" at bounding box center [908, 297] width 556 height 512
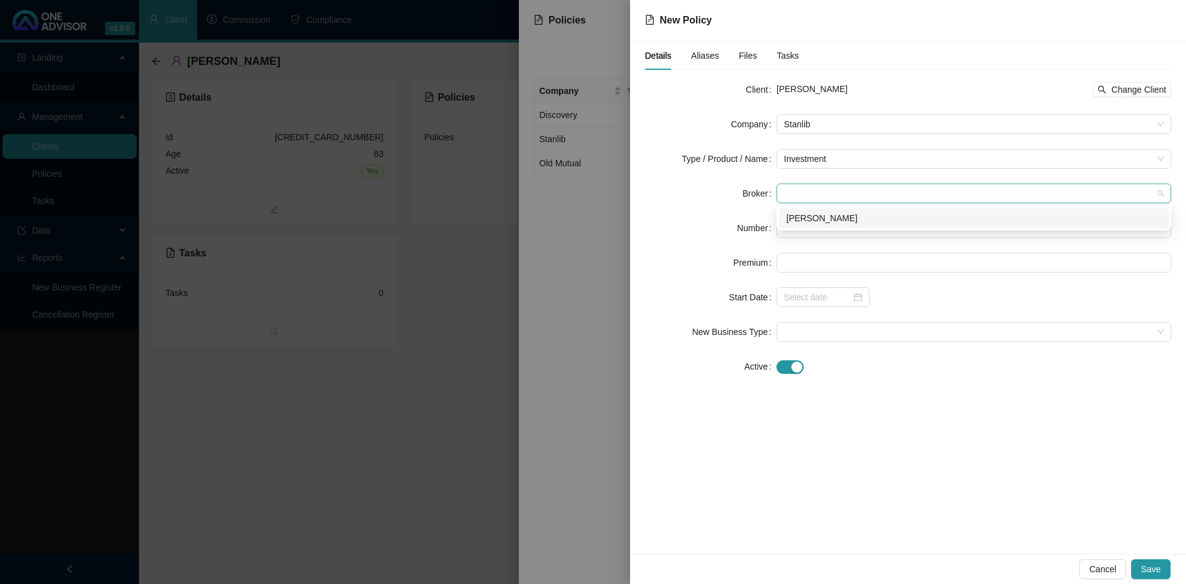
click at [795, 197] on span at bounding box center [974, 193] width 380 height 19
click at [798, 218] on div "[PERSON_NAME]" at bounding box center [973, 218] width 375 height 14
click at [789, 229] on input "text" at bounding box center [974, 228] width 395 height 20
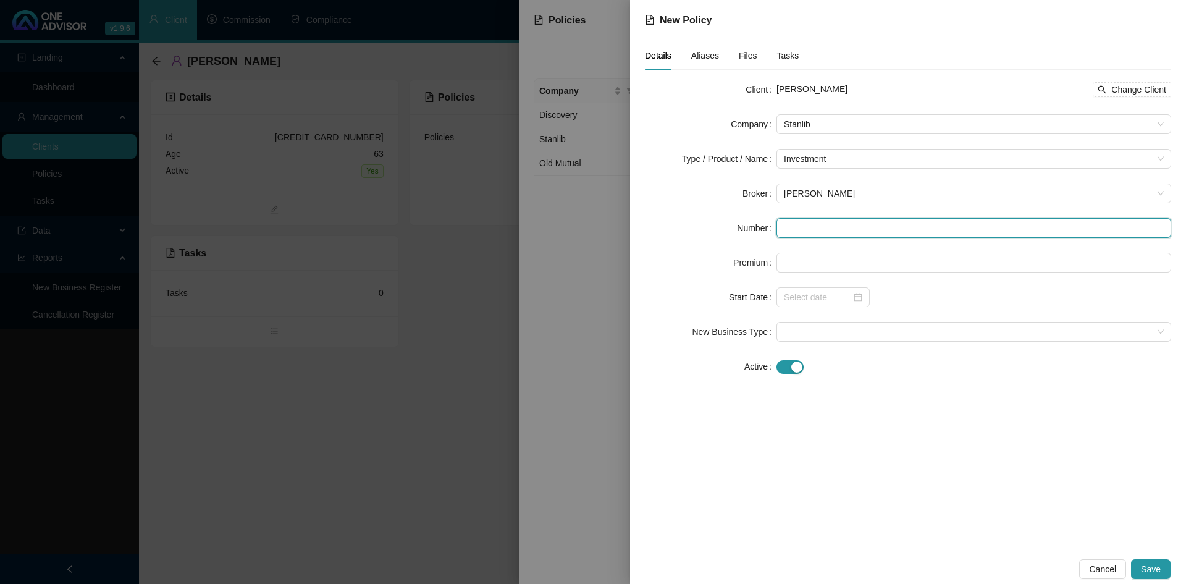
click at [791, 230] on input "text" at bounding box center [974, 228] width 395 height 20
paste input "700797090"
type input "700797090"
drag, startPoint x: 807, startPoint y: 444, endPoint x: 807, endPoint y: 437, distance: 6.8
click at [807, 444] on div "Details Aliases Files Tasks Client [PERSON_NAME] Change Client Company Stanlib …" at bounding box center [908, 297] width 556 height 512
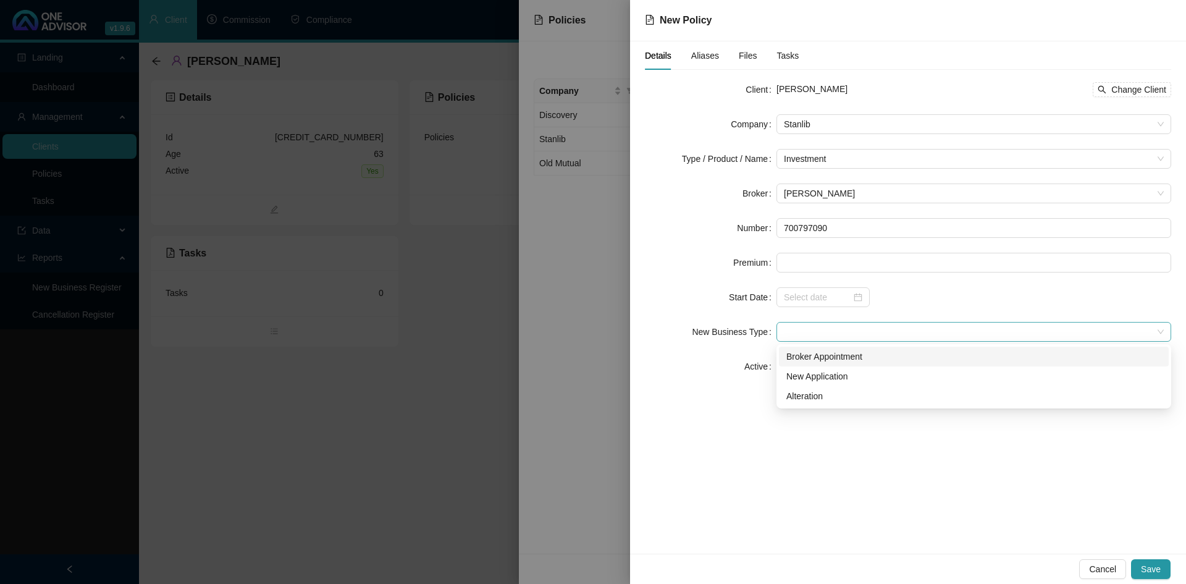
click at [808, 335] on span at bounding box center [974, 331] width 380 height 19
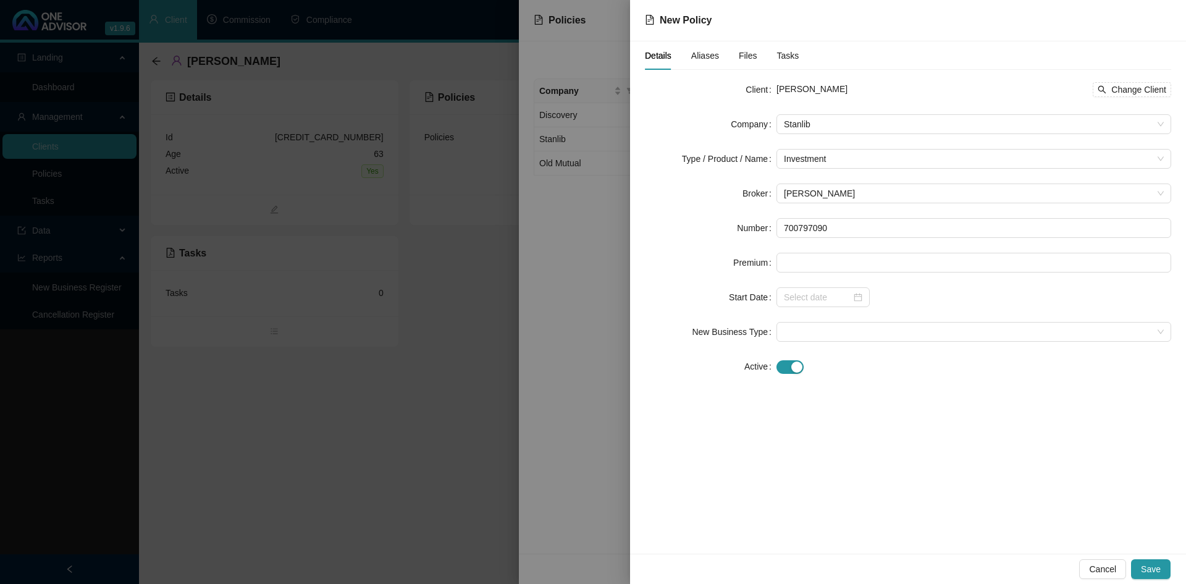
click at [774, 468] on div "Details Aliases Files Tasks Client [PERSON_NAME] Change Client Company Stanlib …" at bounding box center [908, 297] width 556 height 512
click at [825, 440] on div "Details Aliases Files Tasks Client [PERSON_NAME] Change Client Company Stanlib …" at bounding box center [908, 297] width 556 height 512
click at [824, 339] on span at bounding box center [974, 331] width 380 height 19
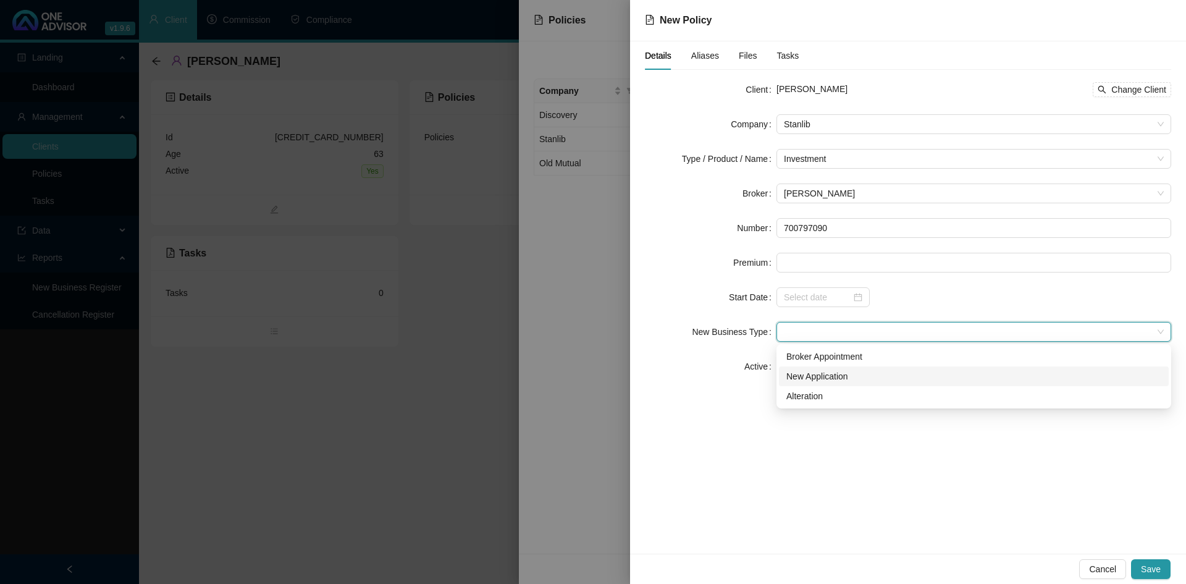
click at [819, 379] on div "New Application" at bounding box center [973, 376] width 375 height 14
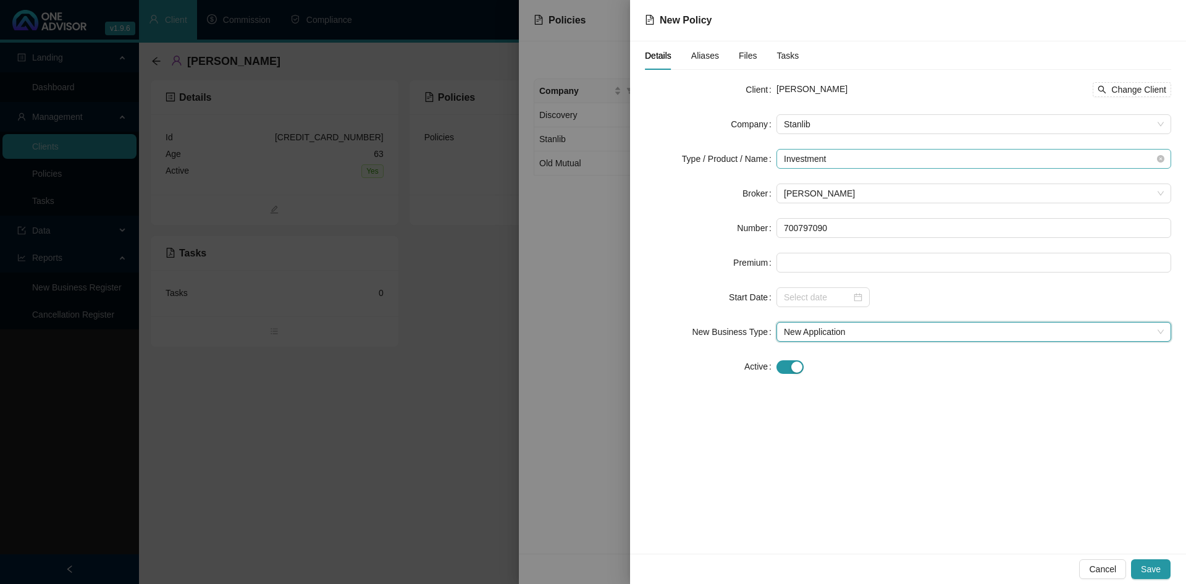
click at [916, 165] on span "Investment" at bounding box center [974, 159] width 380 height 19
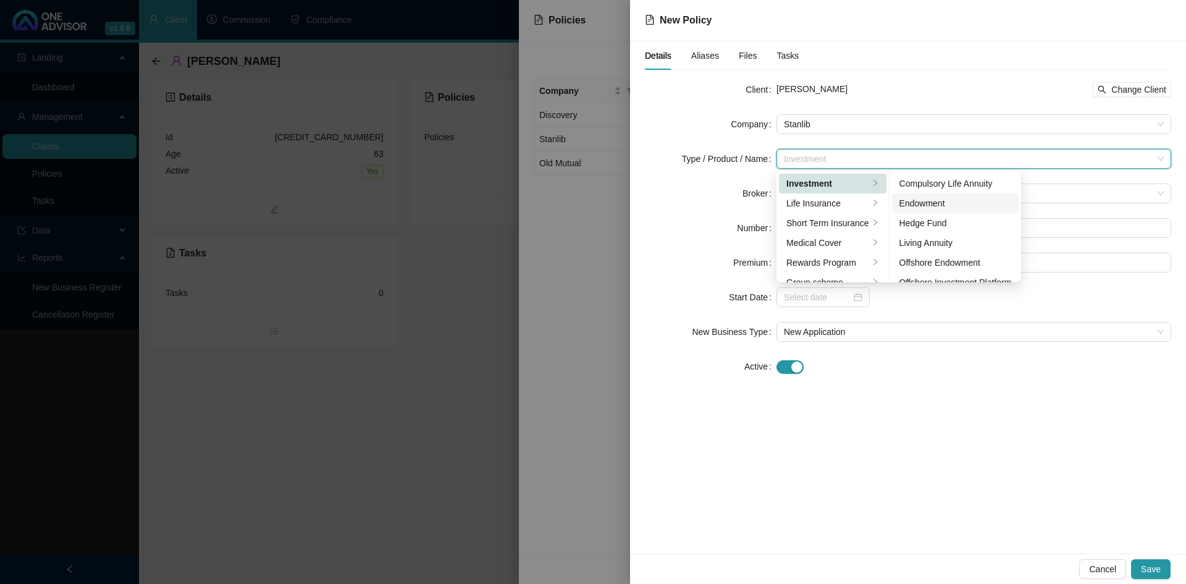
click at [949, 199] on div "Endowment" at bounding box center [956, 203] width 112 height 14
click at [935, 155] on span "Investment / Endowment" at bounding box center [974, 159] width 380 height 19
click at [938, 268] on div "Unit Trust" at bounding box center [956, 270] width 112 height 14
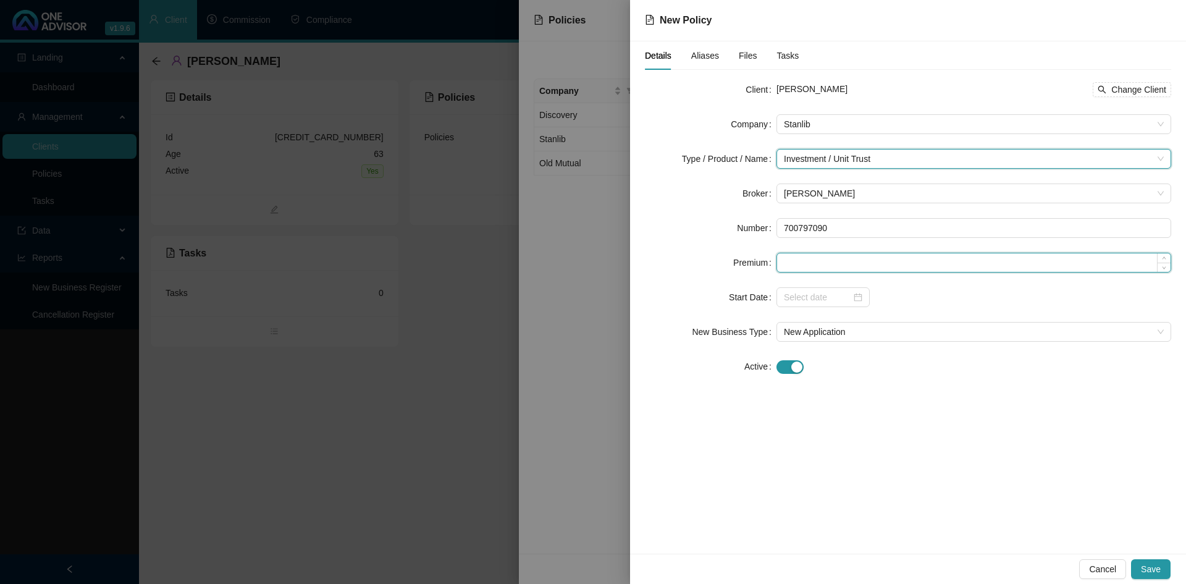
click at [790, 263] on input at bounding box center [974, 262] width 394 height 19
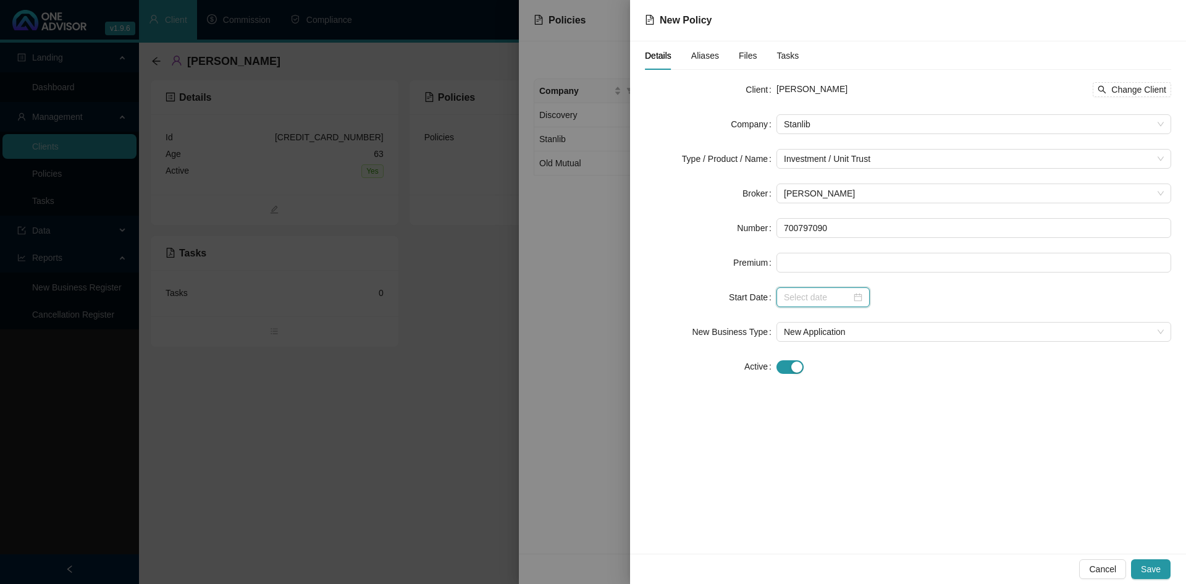
click at [805, 298] on input at bounding box center [817, 297] width 67 height 14
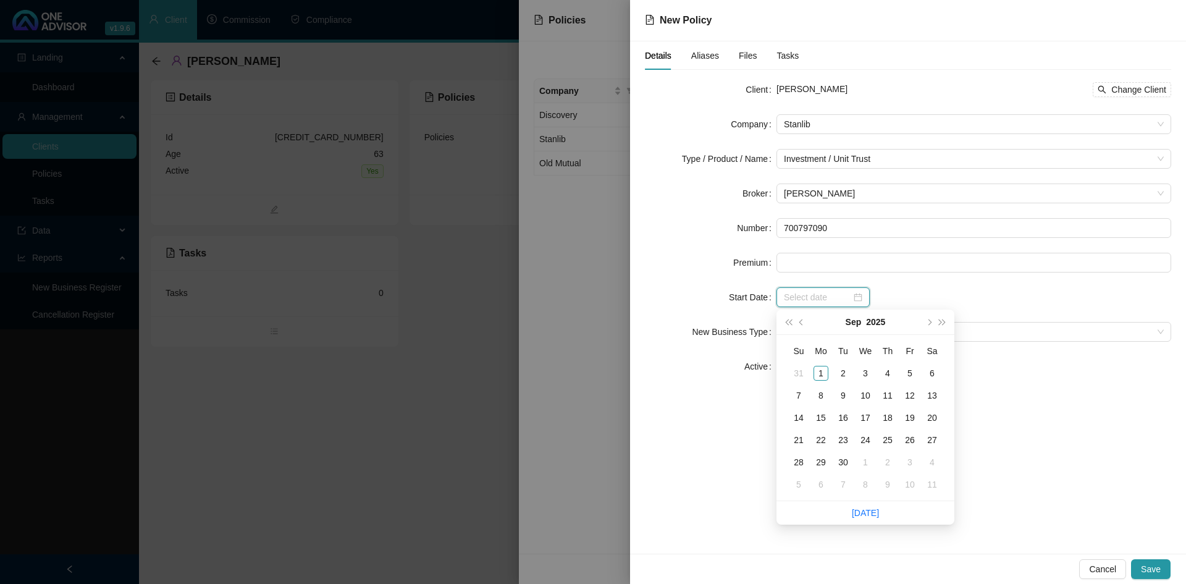
type input "[DATE]"
click at [804, 321] on span "prev-year" at bounding box center [802, 322] width 6 height 6
type input "[DATE]"
click at [914, 373] on div "1" at bounding box center [910, 373] width 15 height 15
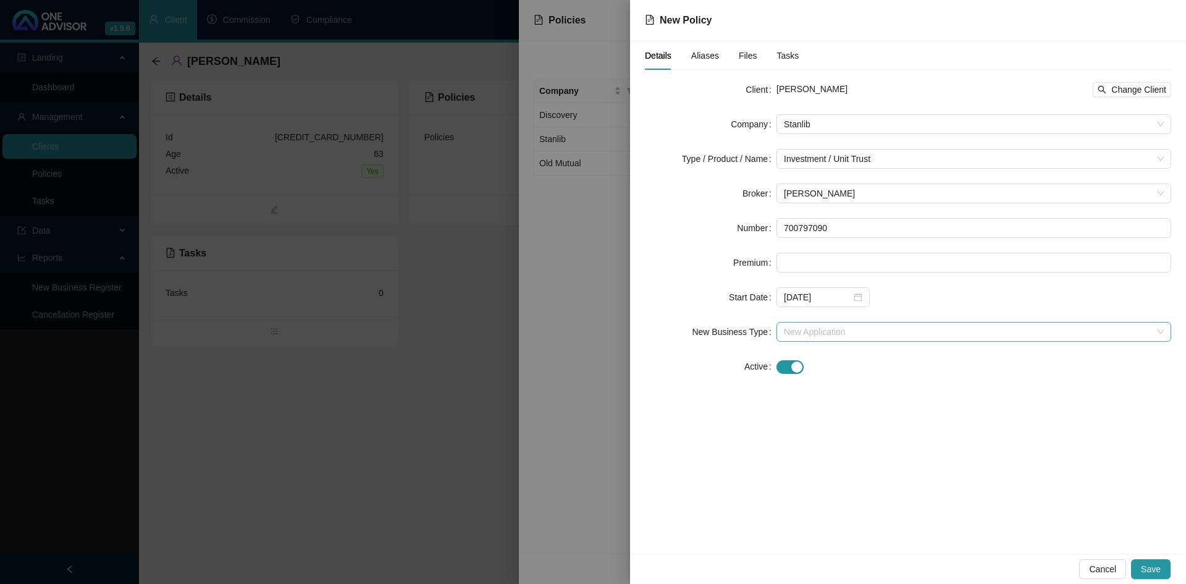
click at [1160, 335] on span "New Application" at bounding box center [974, 331] width 380 height 19
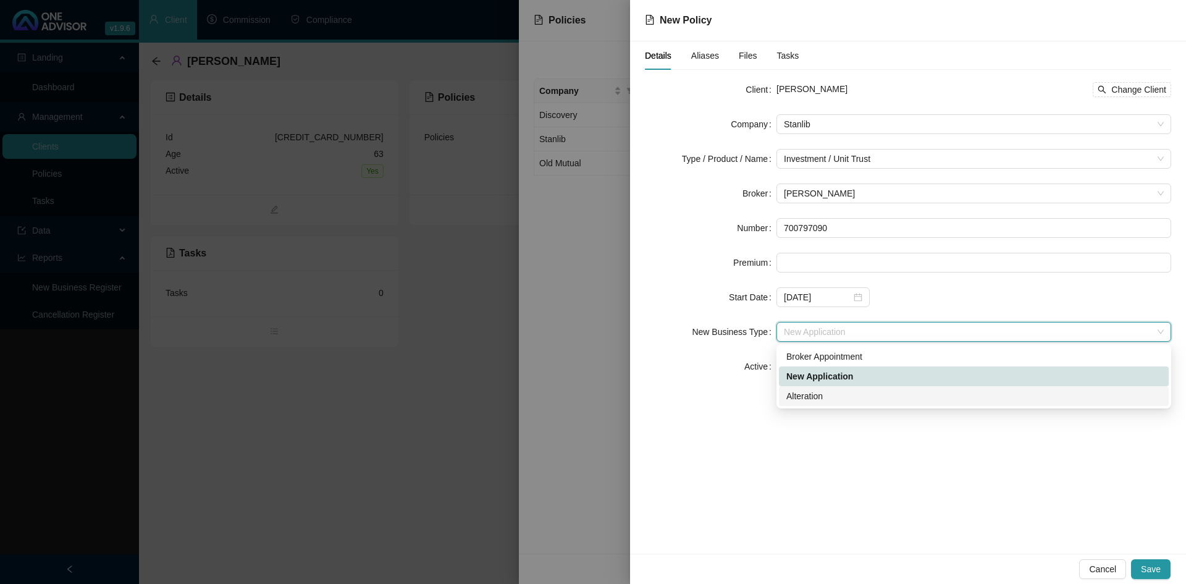
click at [858, 465] on div "Details Aliases Files Tasks Client [PERSON_NAME] Change Client Company Stanlib …" at bounding box center [908, 297] width 556 height 512
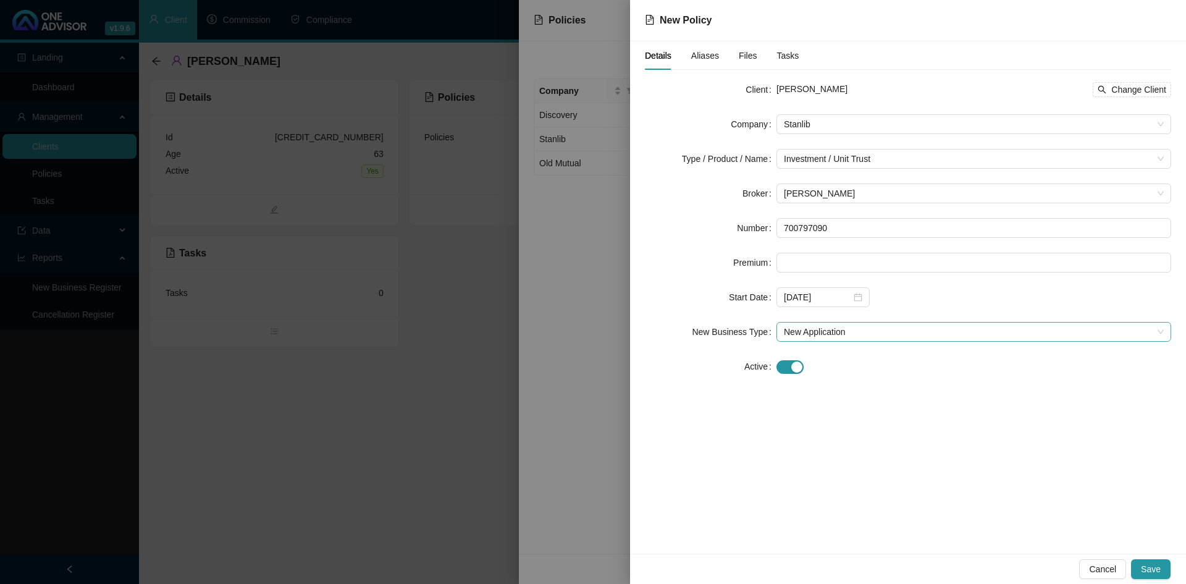
click at [1164, 332] on div "New Application" at bounding box center [974, 332] width 395 height 20
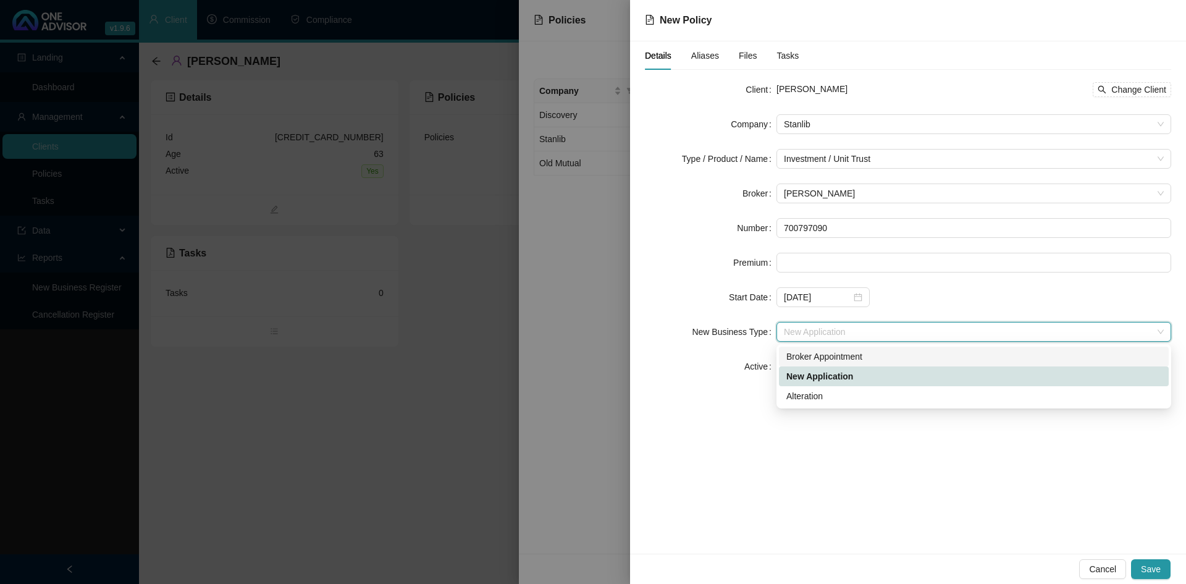
click at [822, 359] on div "Broker Appointment" at bounding box center [973, 357] width 375 height 14
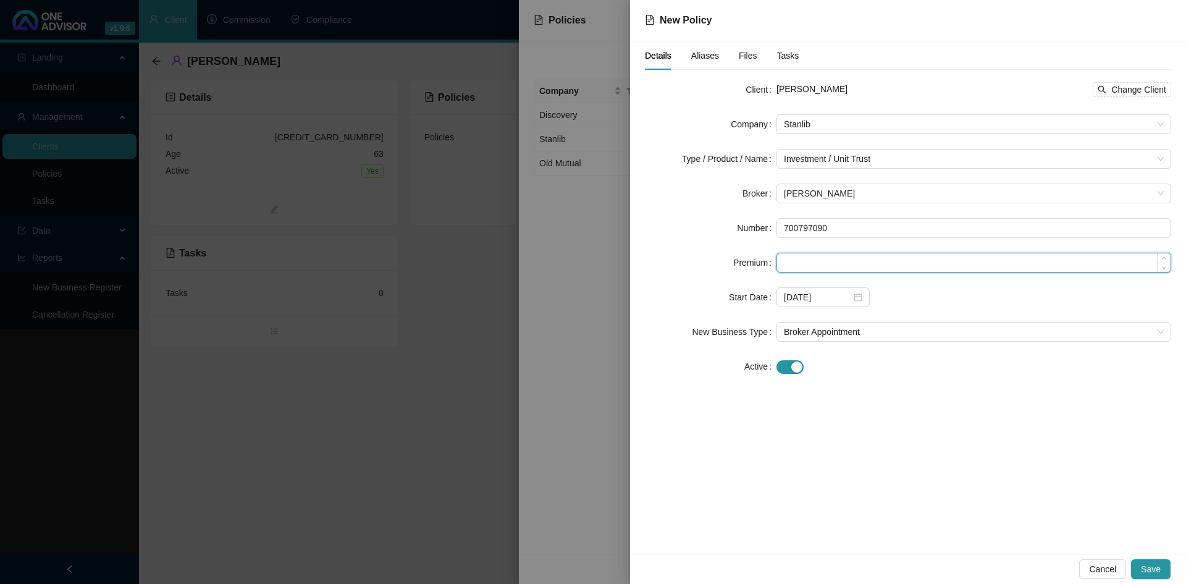
click at [803, 262] on input at bounding box center [974, 262] width 394 height 19
click at [1149, 569] on span "Save" at bounding box center [1151, 569] width 20 height 14
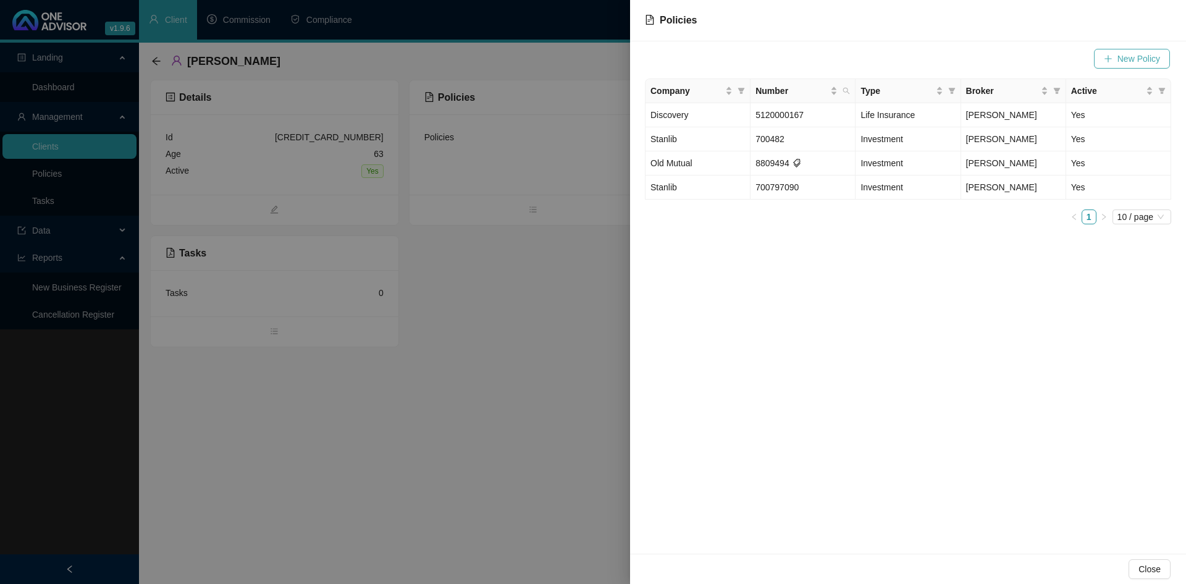
click at [1138, 60] on span "New Policy" at bounding box center [1139, 59] width 43 height 14
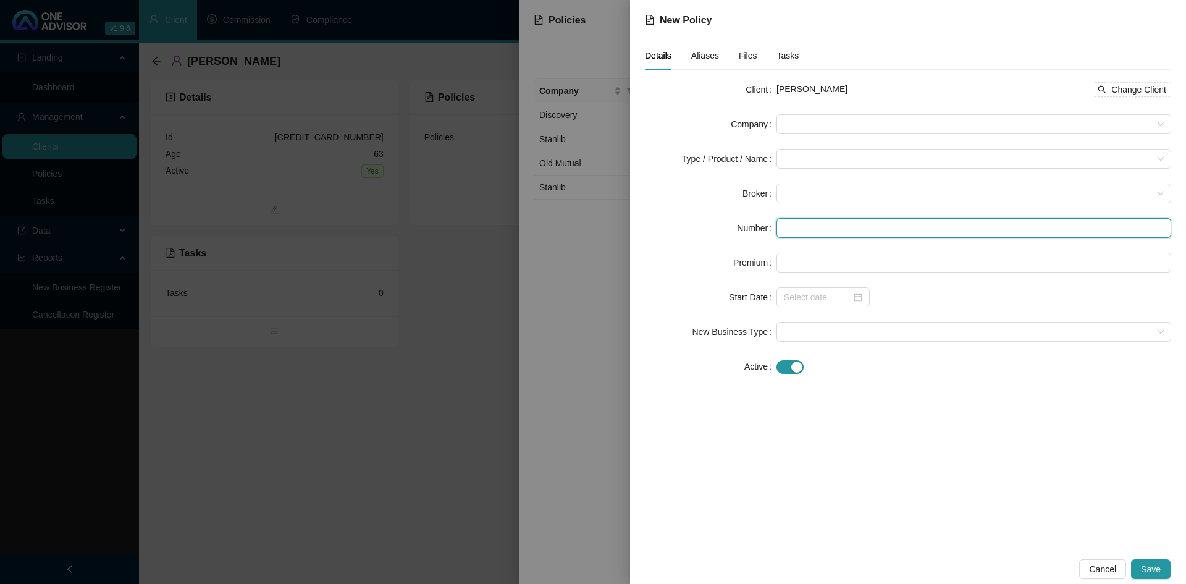
paste input "550011661"
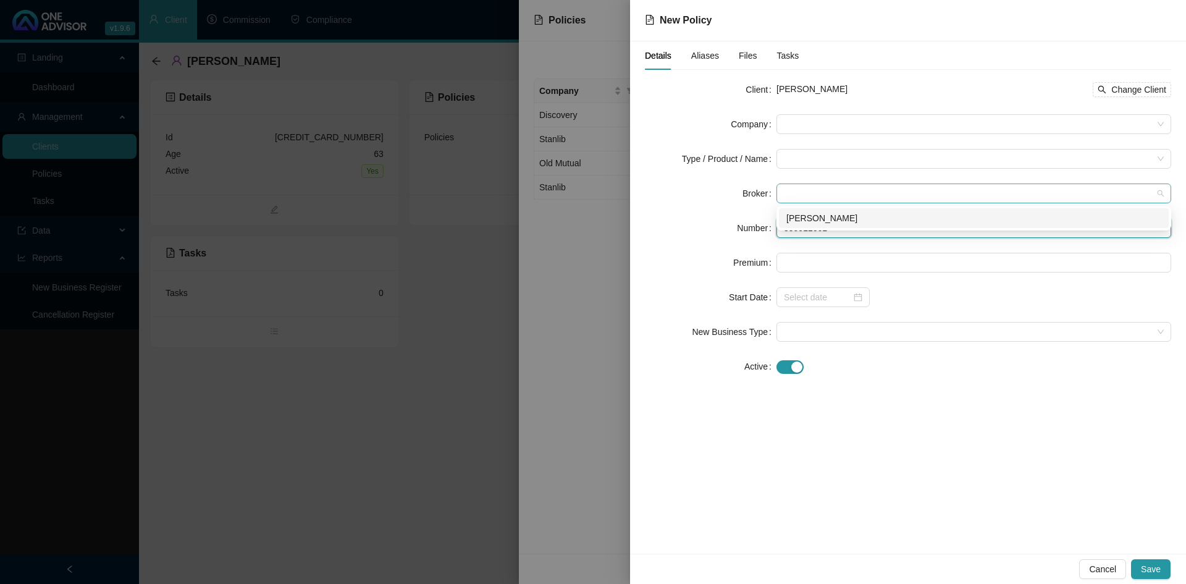
click at [785, 193] on span at bounding box center [974, 193] width 380 height 19
type input "550011661"
click at [799, 215] on div "[PERSON_NAME]" at bounding box center [973, 218] width 375 height 14
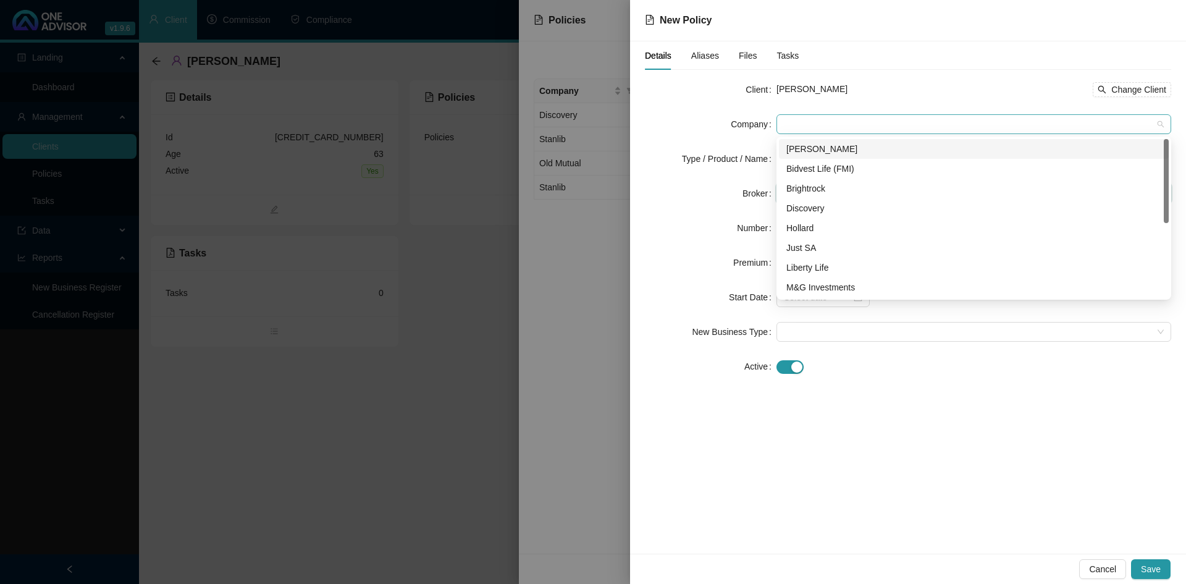
click at [793, 119] on span at bounding box center [974, 124] width 380 height 19
click at [811, 265] on div "Stanlib" at bounding box center [973, 268] width 375 height 14
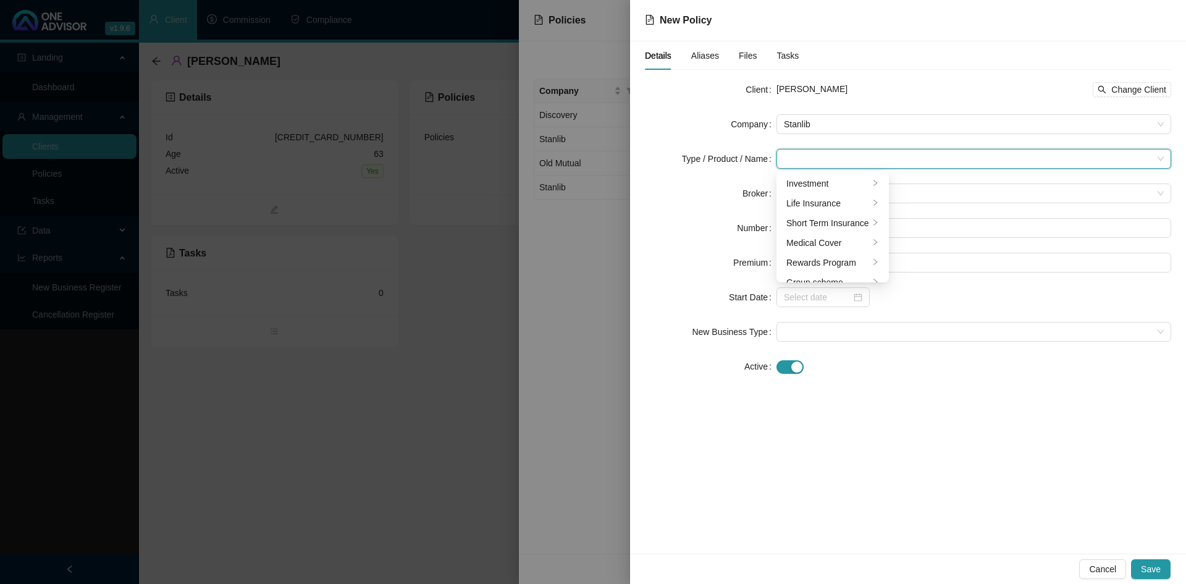
click at [790, 159] on input "search" at bounding box center [968, 159] width 369 height 19
click at [865, 182] on div "Investment" at bounding box center [827, 184] width 83 height 14
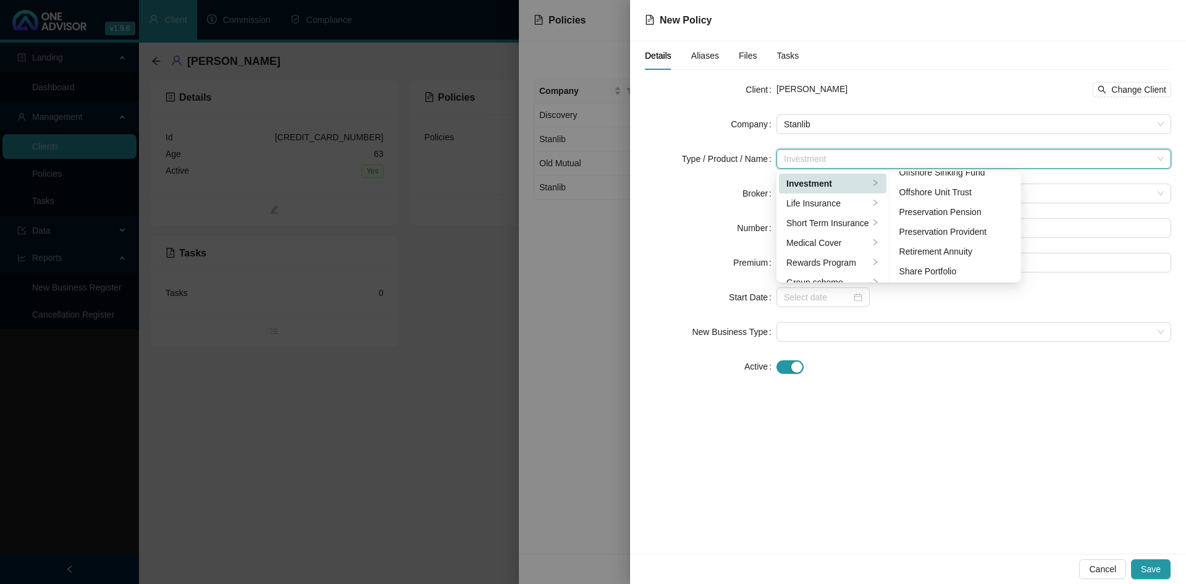
scroll to position [190, 0]
click at [949, 268] on div "Unit Trust" at bounding box center [956, 270] width 112 height 14
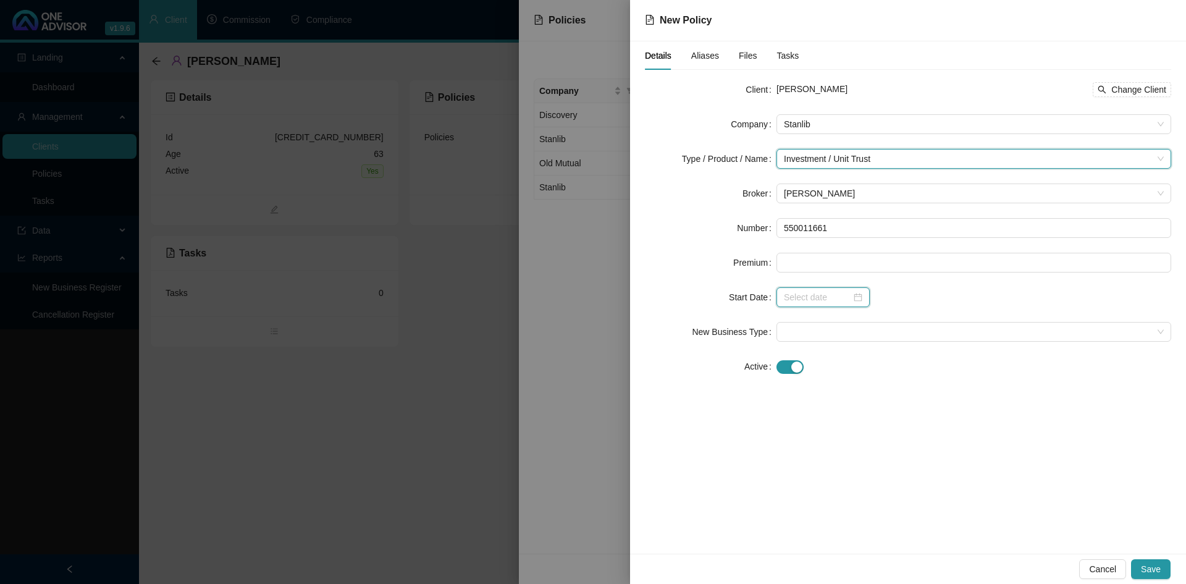
click at [795, 293] on input at bounding box center [817, 297] width 67 height 14
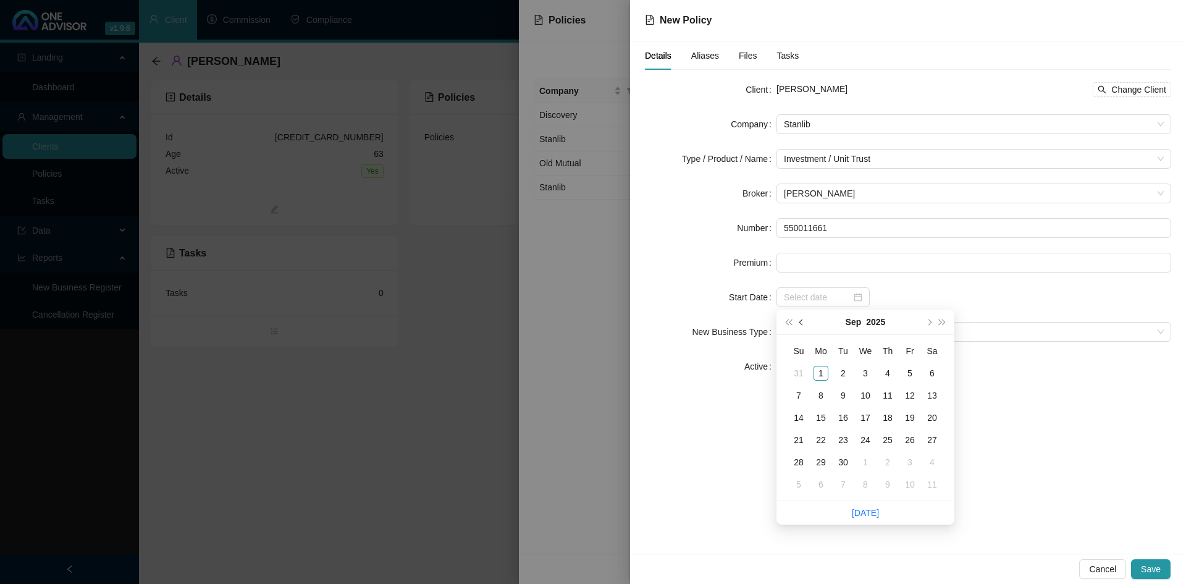
click at [803, 321] on span "prev-year" at bounding box center [802, 322] width 6 height 6
type input "[DATE]"
click at [908, 371] on div "1" at bounding box center [910, 373] width 15 height 15
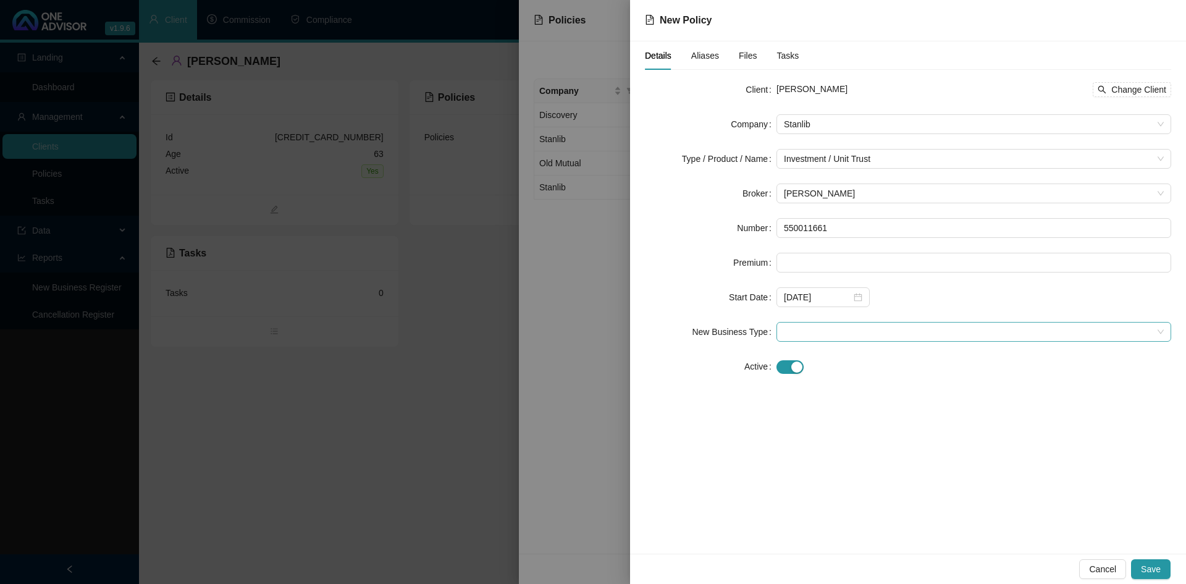
click at [780, 335] on div at bounding box center [974, 332] width 395 height 20
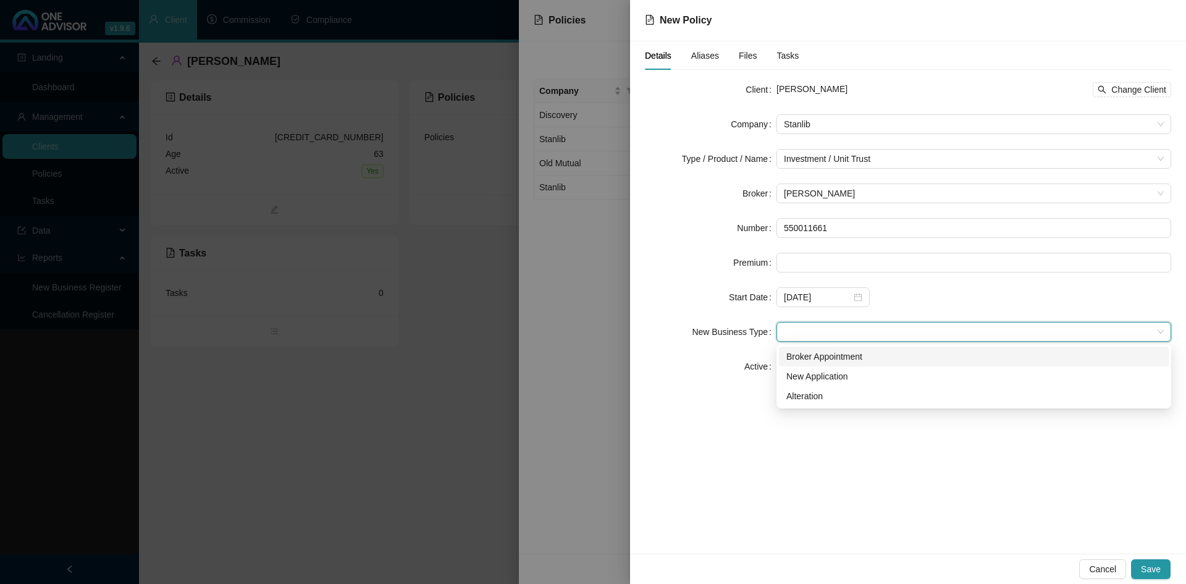
click at [796, 355] on div "Broker Appointment" at bounding box center [973, 357] width 375 height 14
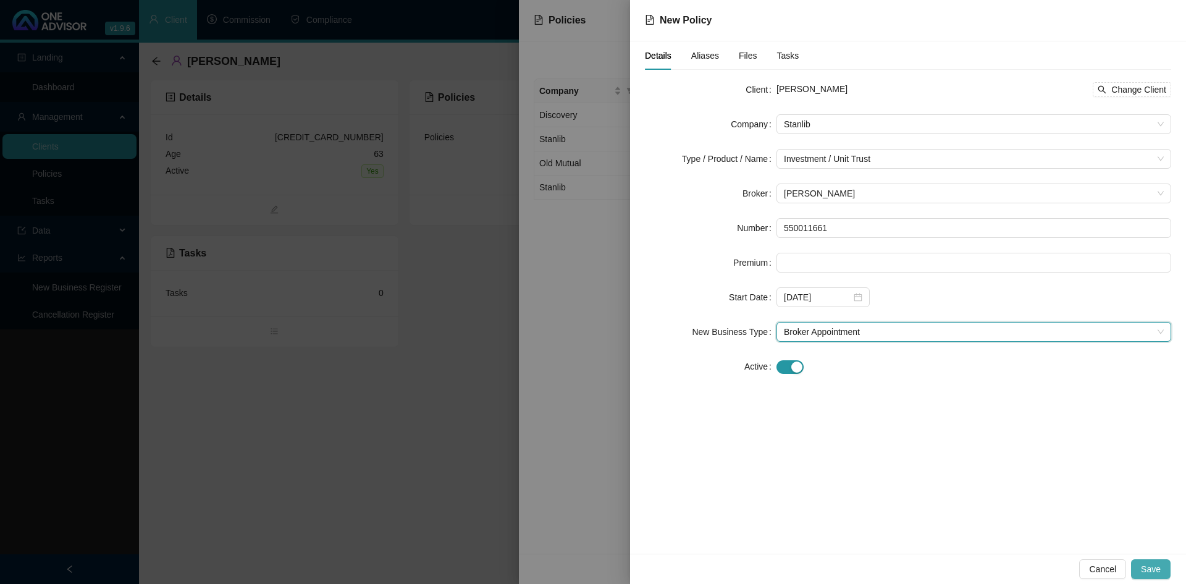
click at [1155, 565] on span "Save" at bounding box center [1151, 569] width 20 height 14
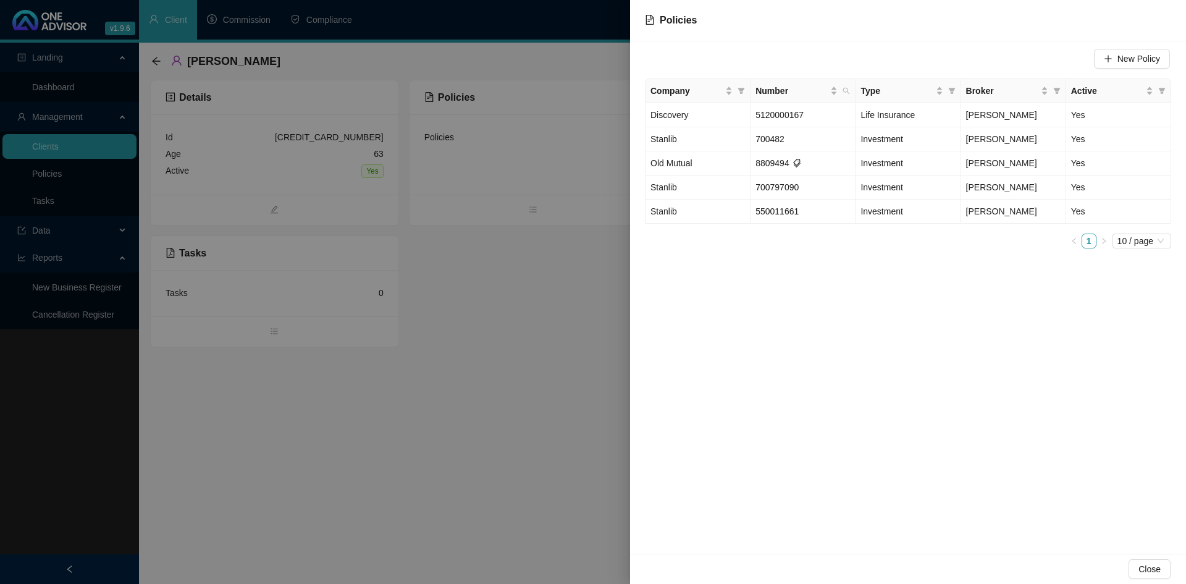
click at [532, 422] on div at bounding box center [593, 292] width 1186 height 584
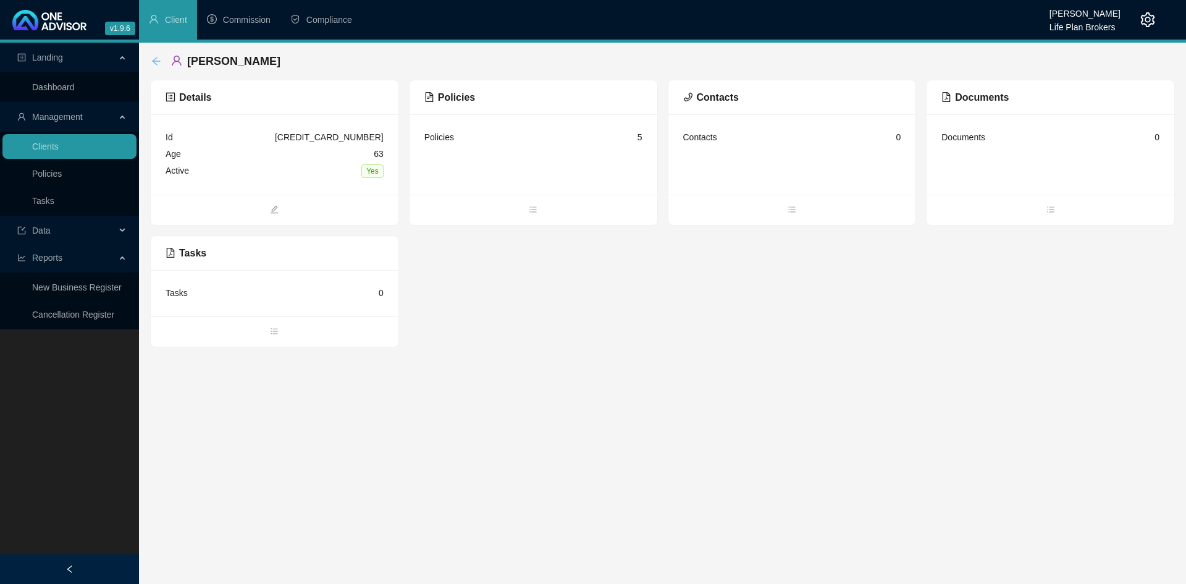
click at [158, 59] on icon "arrow-left" at bounding box center [156, 61] width 10 height 10
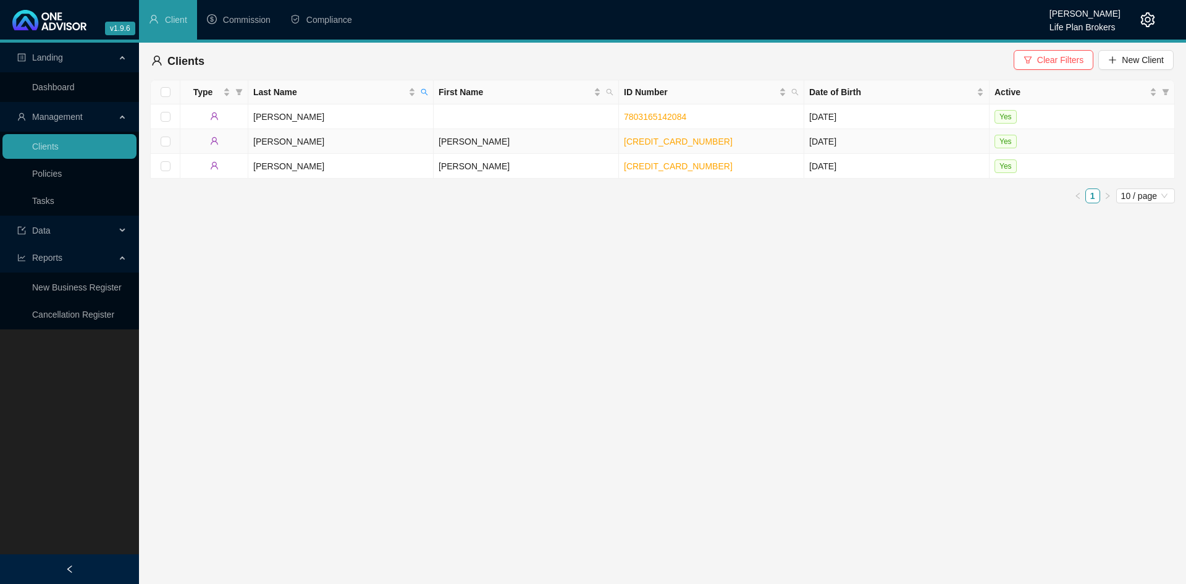
click at [481, 141] on td "[PERSON_NAME]" at bounding box center [526, 141] width 185 height 25
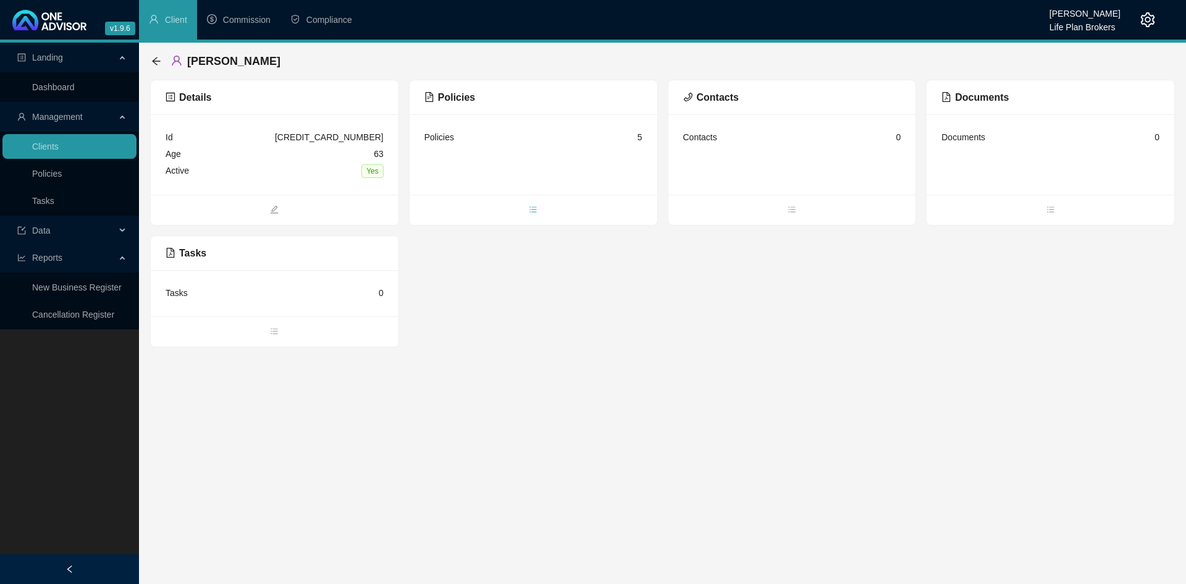
click at [533, 209] on icon "bars" at bounding box center [533, 209] width 7 height 6
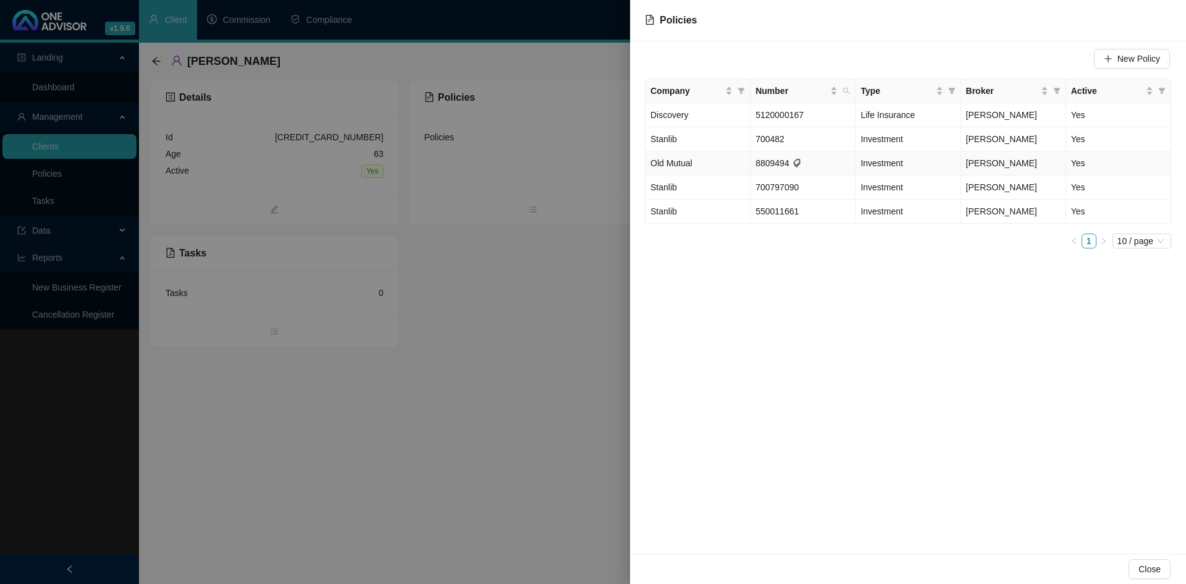
click at [680, 163] on span "Old Mutual" at bounding box center [672, 163] width 42 height 10
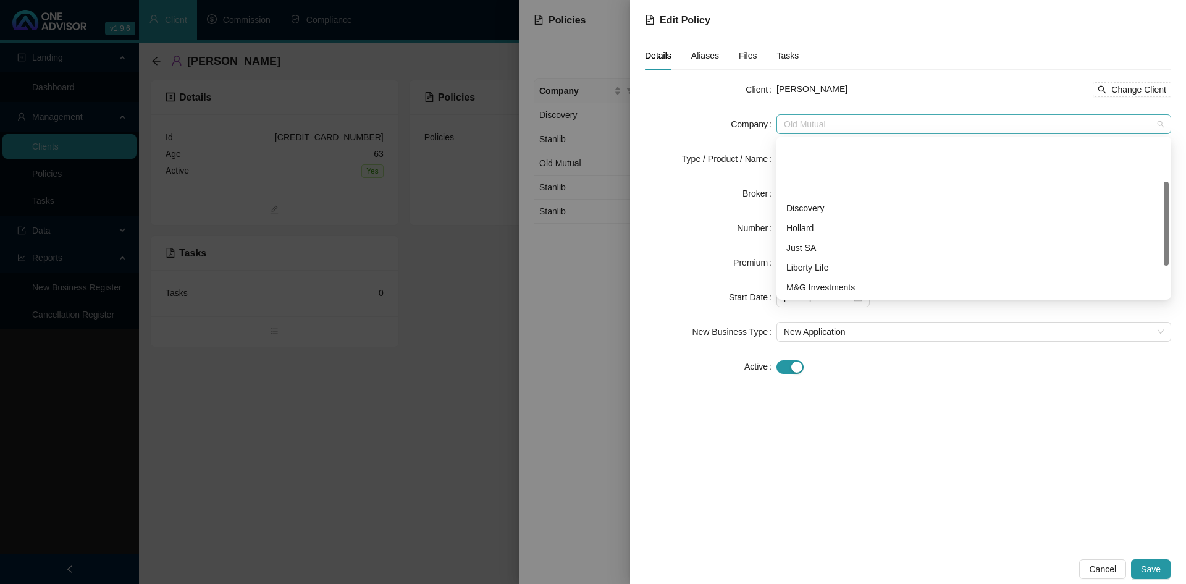
click at [1161, 124] on span "Old Mutual" at bounding box center [974, 124] width 380 height 19
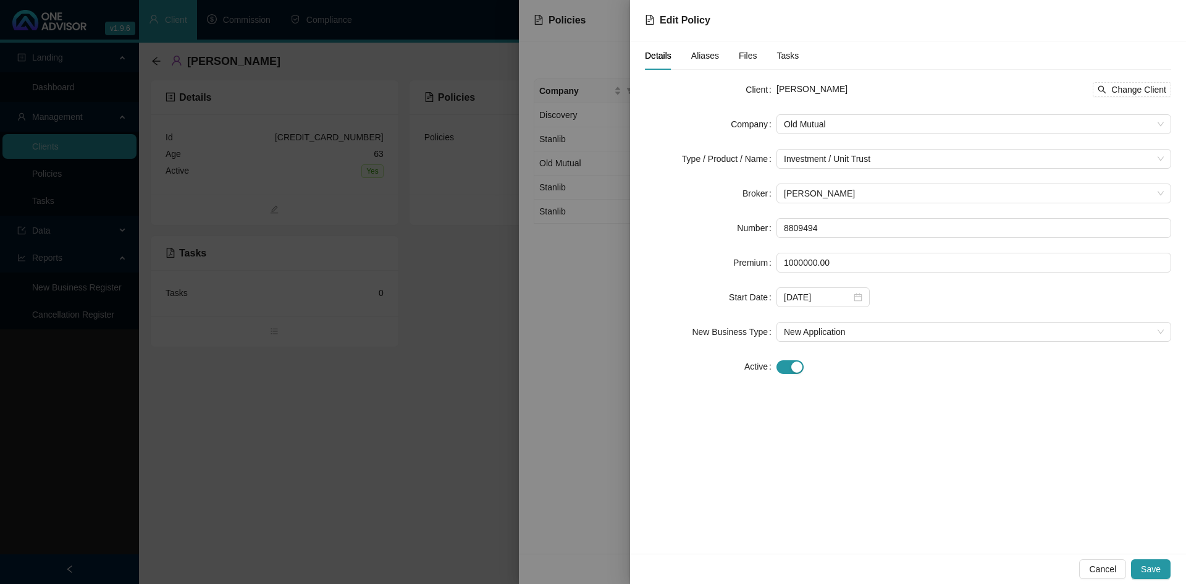
click at [1053, 494] on div "Details Aliases Files Tasks Client [PERSON_NAME] Change Client Company Old Mutu…" at bounding box center [908, 297] width 556 height 512
click at [587, 521] on div at bounding box center [593, 292] width 1186 height 584
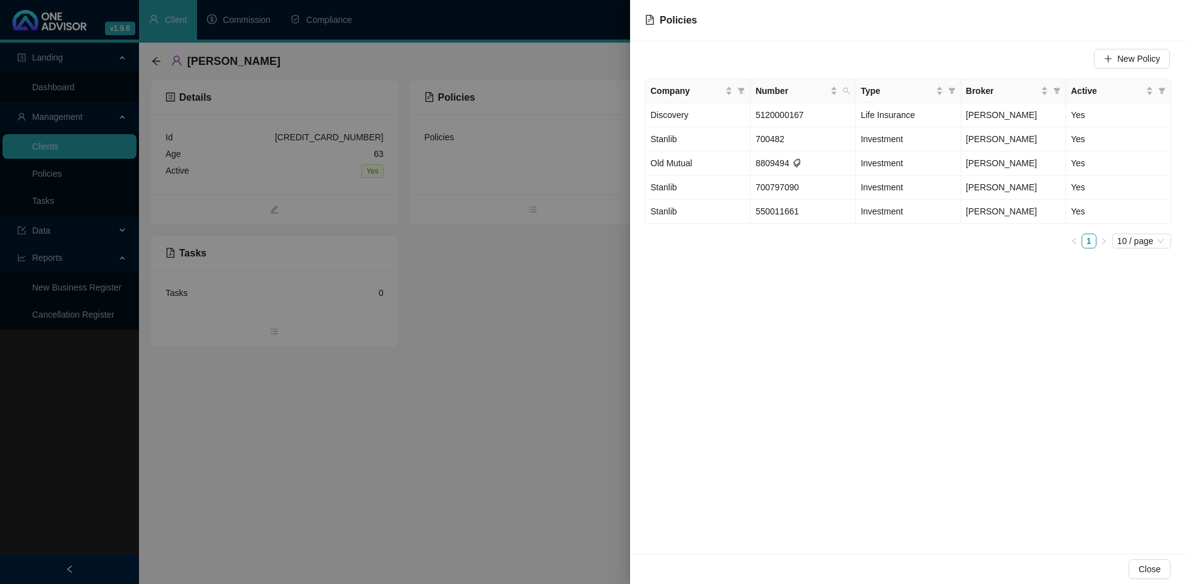
click at [464, 476] on div at bounding box center [593, 292] width 1186 height 584
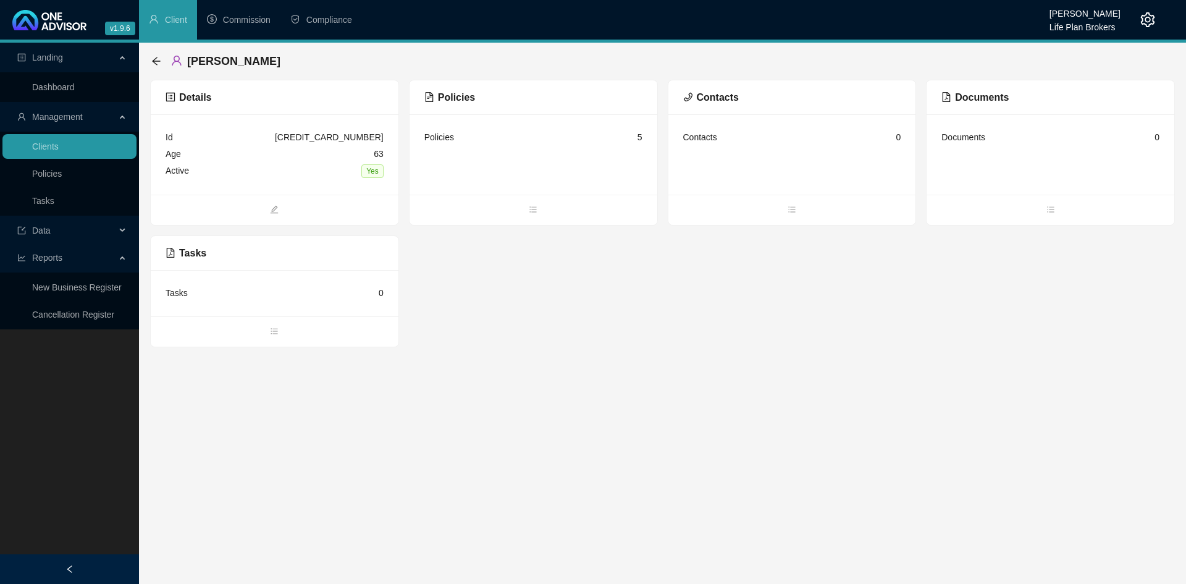
click at [151, 60] on div "[PERSON_NAME]" at bounding box center [662, 61] width 1025 height 37
click at [156, 57] on icon "arrow-left" at bounding box center [156, 61] width 10 height 10
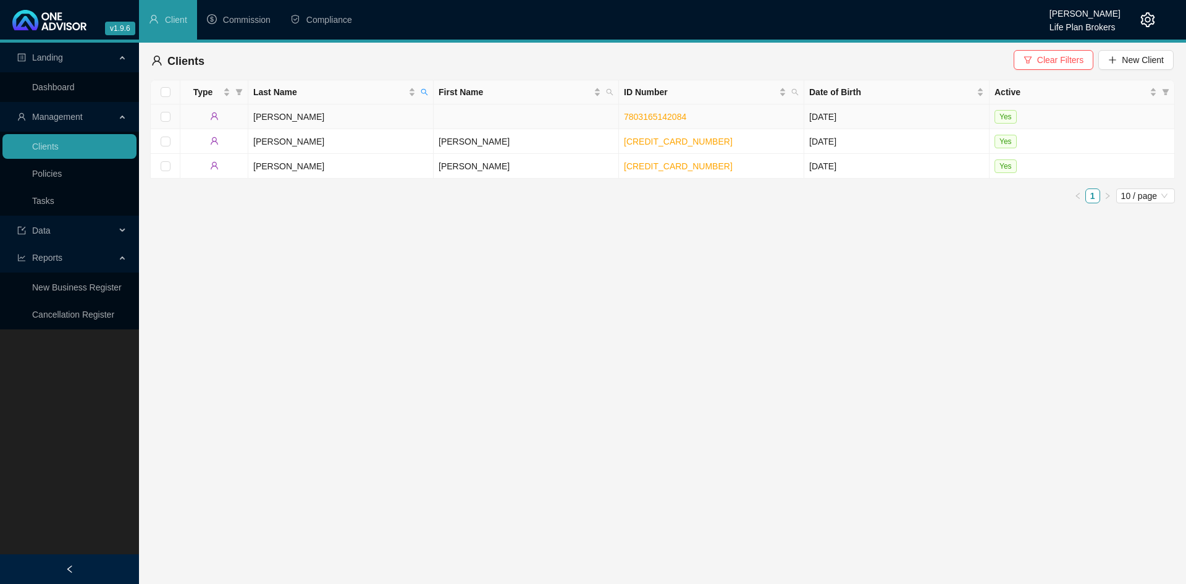
click at [273, 115] on td "[PERSON_NAME]" at bounding box center [340, 116] width 185 height 25
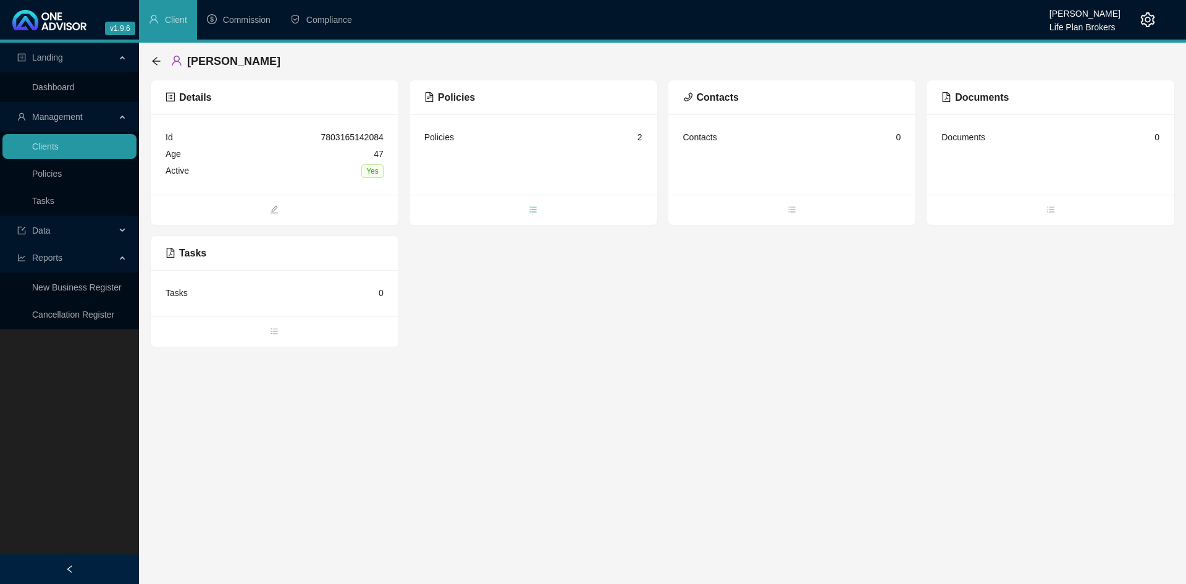
click at [533, 211] on icon "bars" at bounding box center [533, 209] width 9 height 9
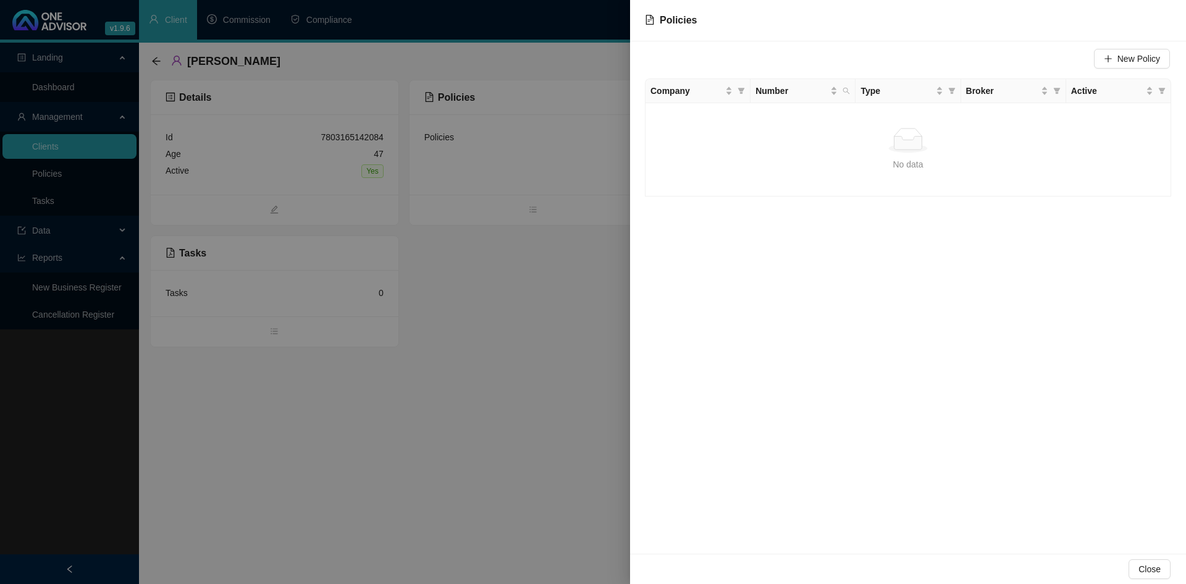
click at [552, 329] on div at bounding box center [593, 292] width 1186 height 584
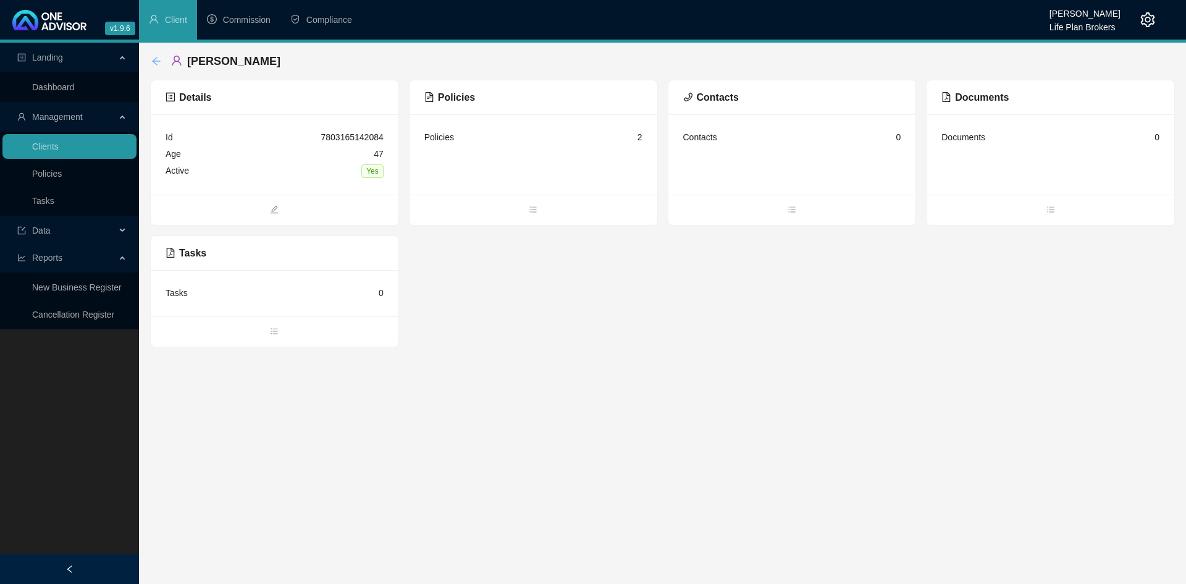
click at [159, 62] on icon "arrow-left" at bounding box center [156, 61] width 10 height 10
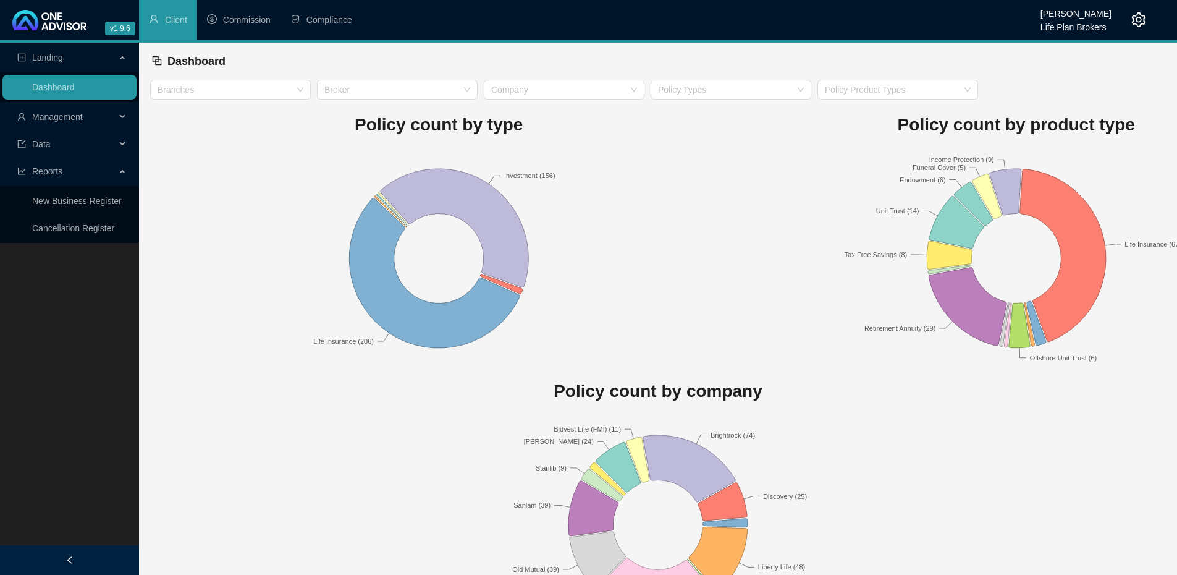
click at [1140, 22] on icon "setting" at bounding box center [1139, 19] width 14 height 15
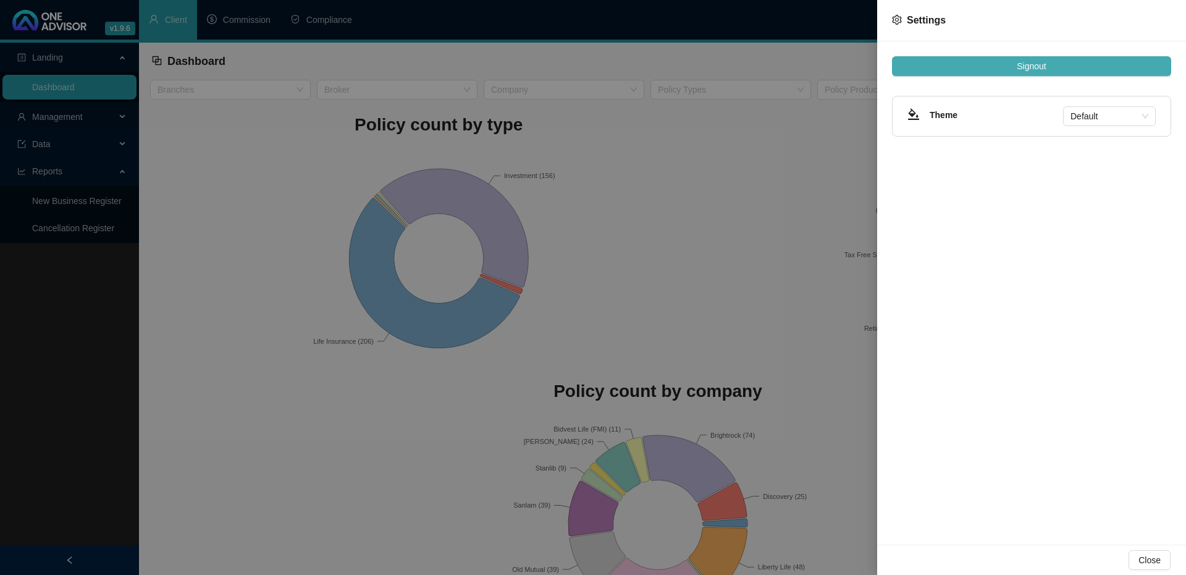
click at [1030, 65] on span "Signout" at bounding box center [1031, 66] width 29 height 14
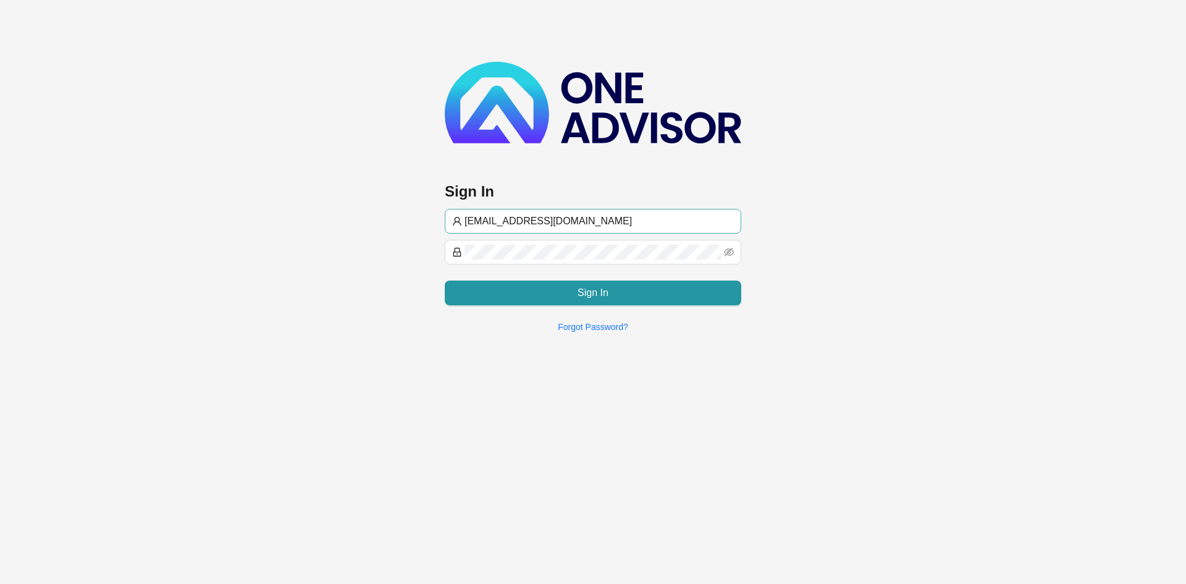
click at [492, 224] on input "admin@lifeplanbrokers.co.za" at bounding box center [599, 221] width 269 height 15
type input "gavin@lifeplanbrokers.co.za"
click at [642, 500] on main "Sign In gavin@lifeplanbrokers.co.za Sign In Forgot Password?" at bounding box center [593, 292] width 1186 height 584
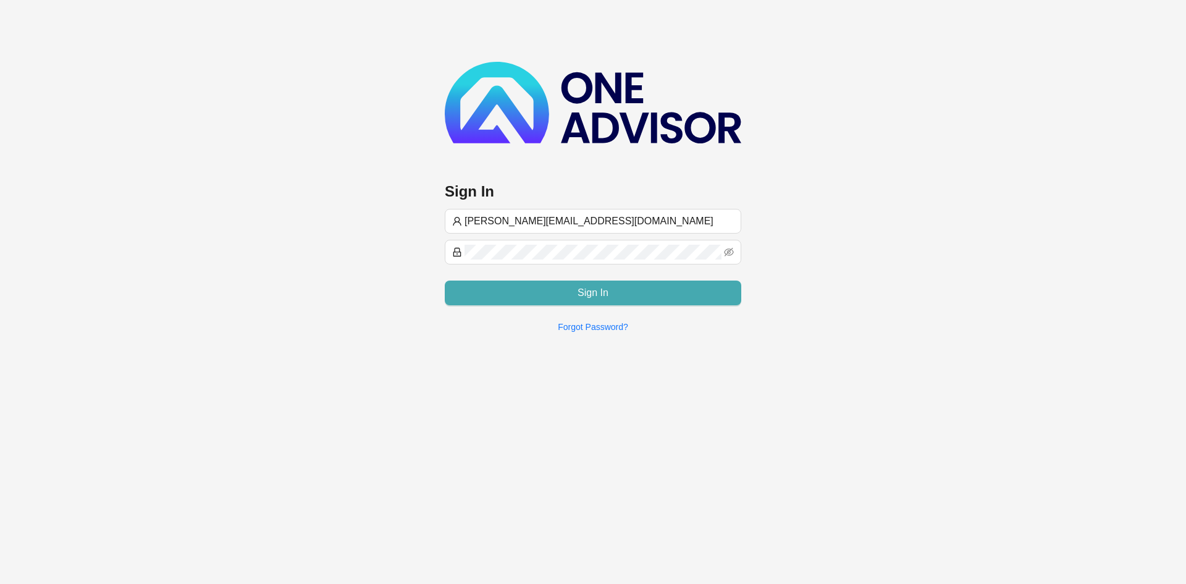
click at [593, 298] on span "Sign In" at bounding box center [593, 292] width 31 height 15
